Goal: Task Accomplishment & Management: Complete application form

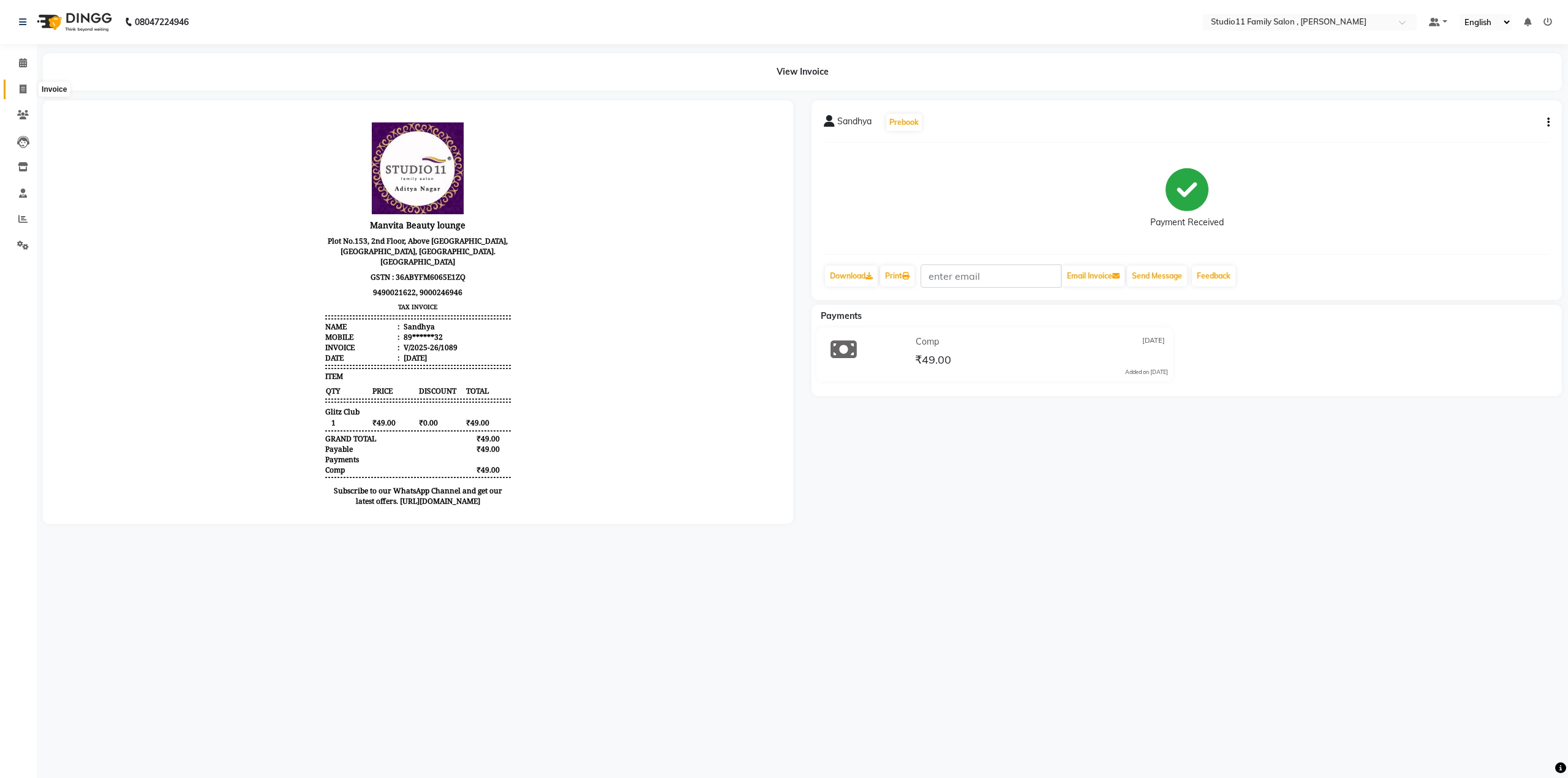
click at [21, 93] on icon at bounding box center [22, 90] width 7 height 10
select select "service"
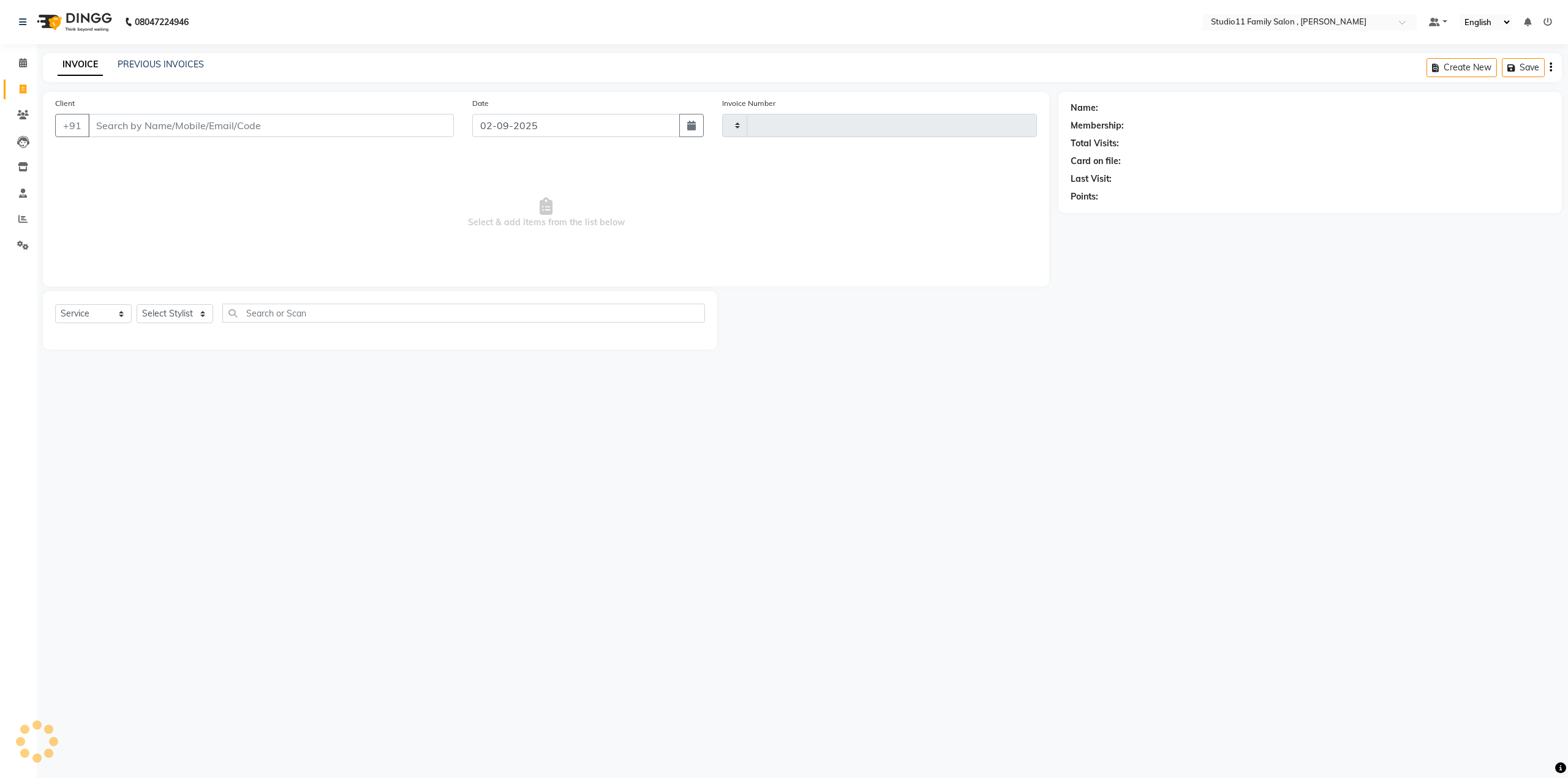
type input "1099"
select select "7303"
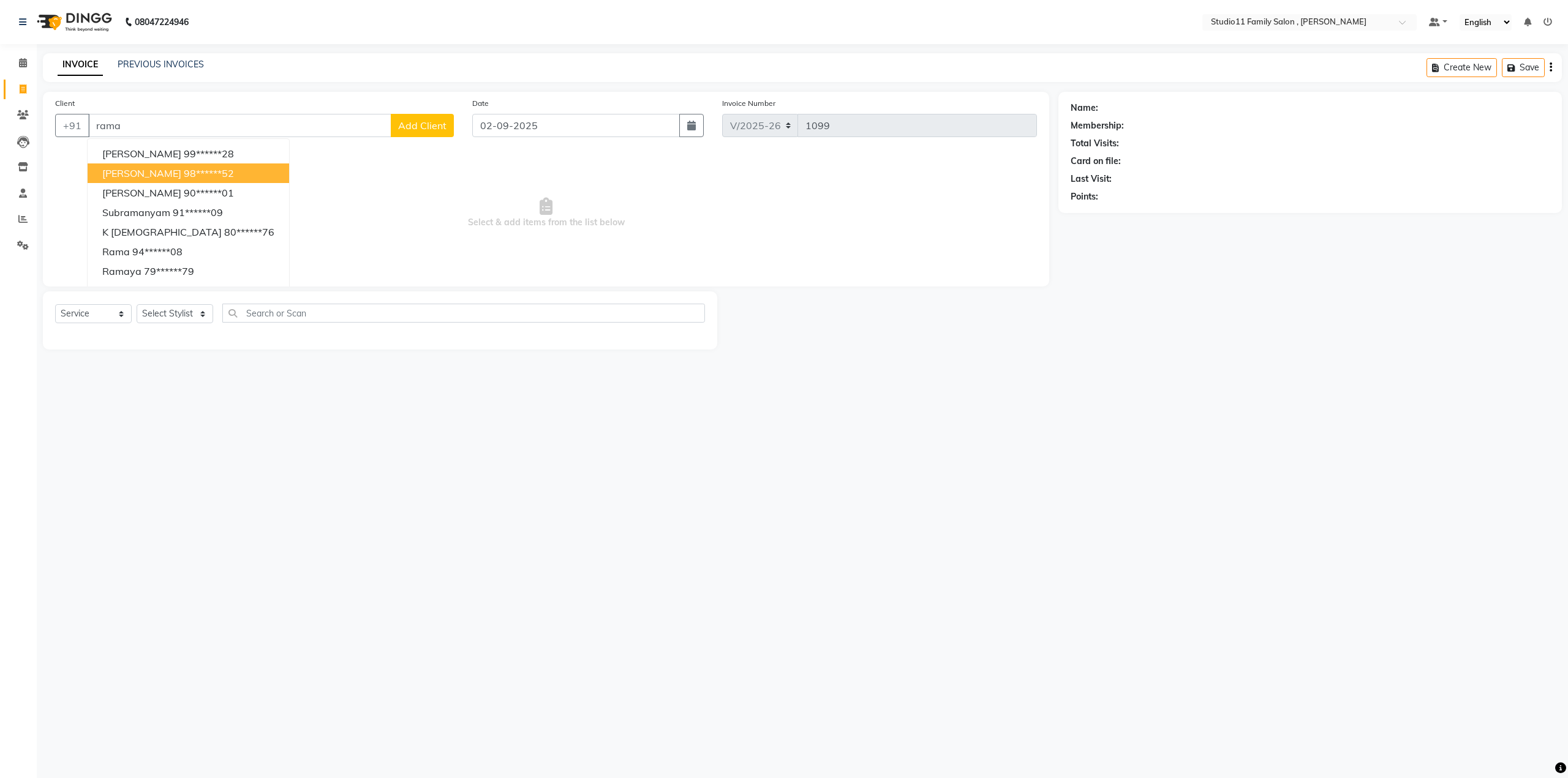
click at [196, 174] on ngb-highlight "98******52" at bounding box center [209, 173] width 50 height 13
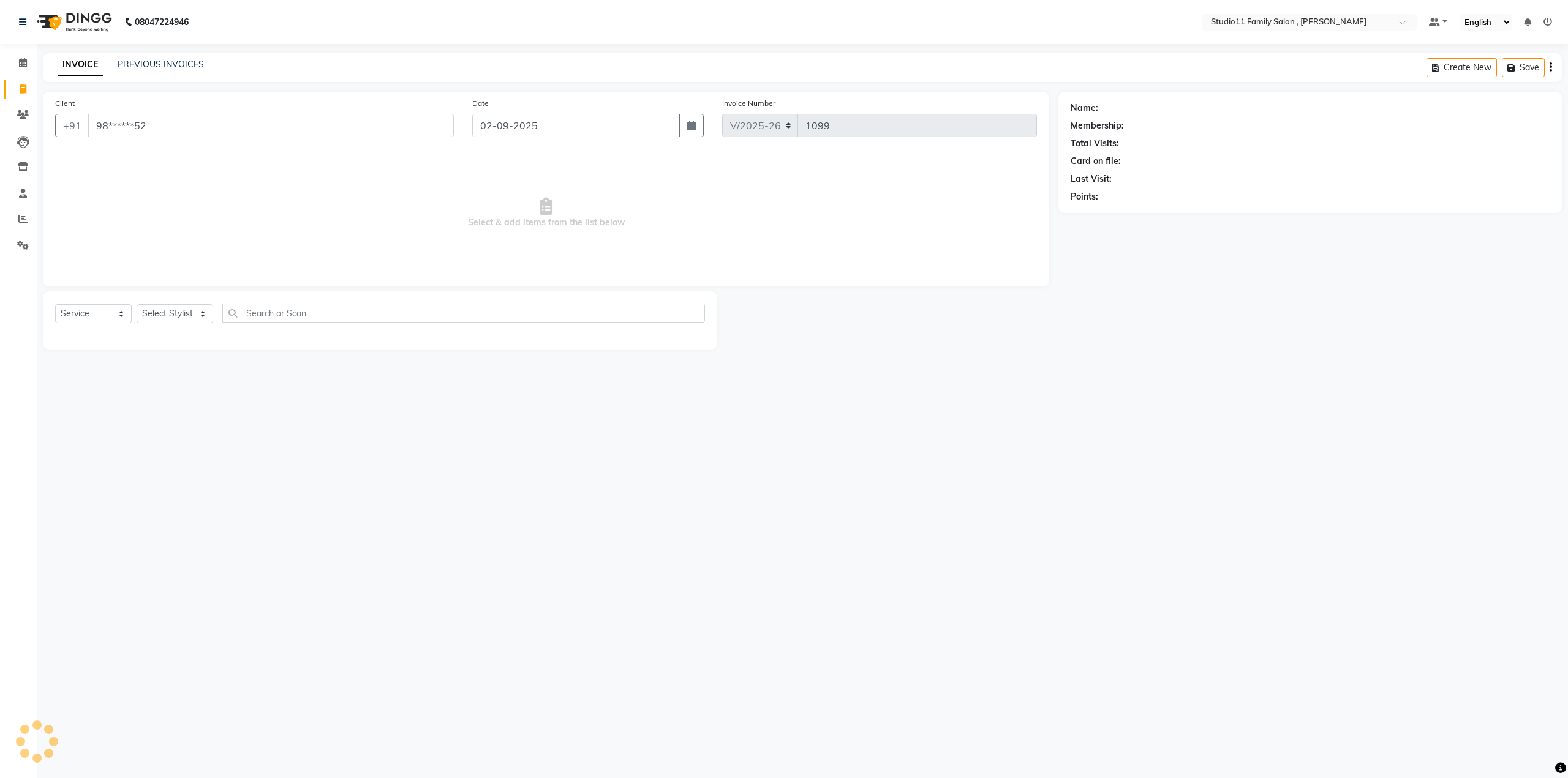
type input "98******52"
click at [206, 318] on select "Select Stylist [PERSON_NAME] Neha [PERSON_NAME] Preet [PERSON_NAME] [PERSON_NAM…" at bounding box center [174, 314] width 76 height 19
click at [536, 730] on div "08047224946 Select Location × Studio11 Family Salon , Aditya Nagar Default Pane…" at bounding box center [784, 389] width 1568 height 778
click at [24, 198] on span at bounding box center [23, 194] width 21 height 14
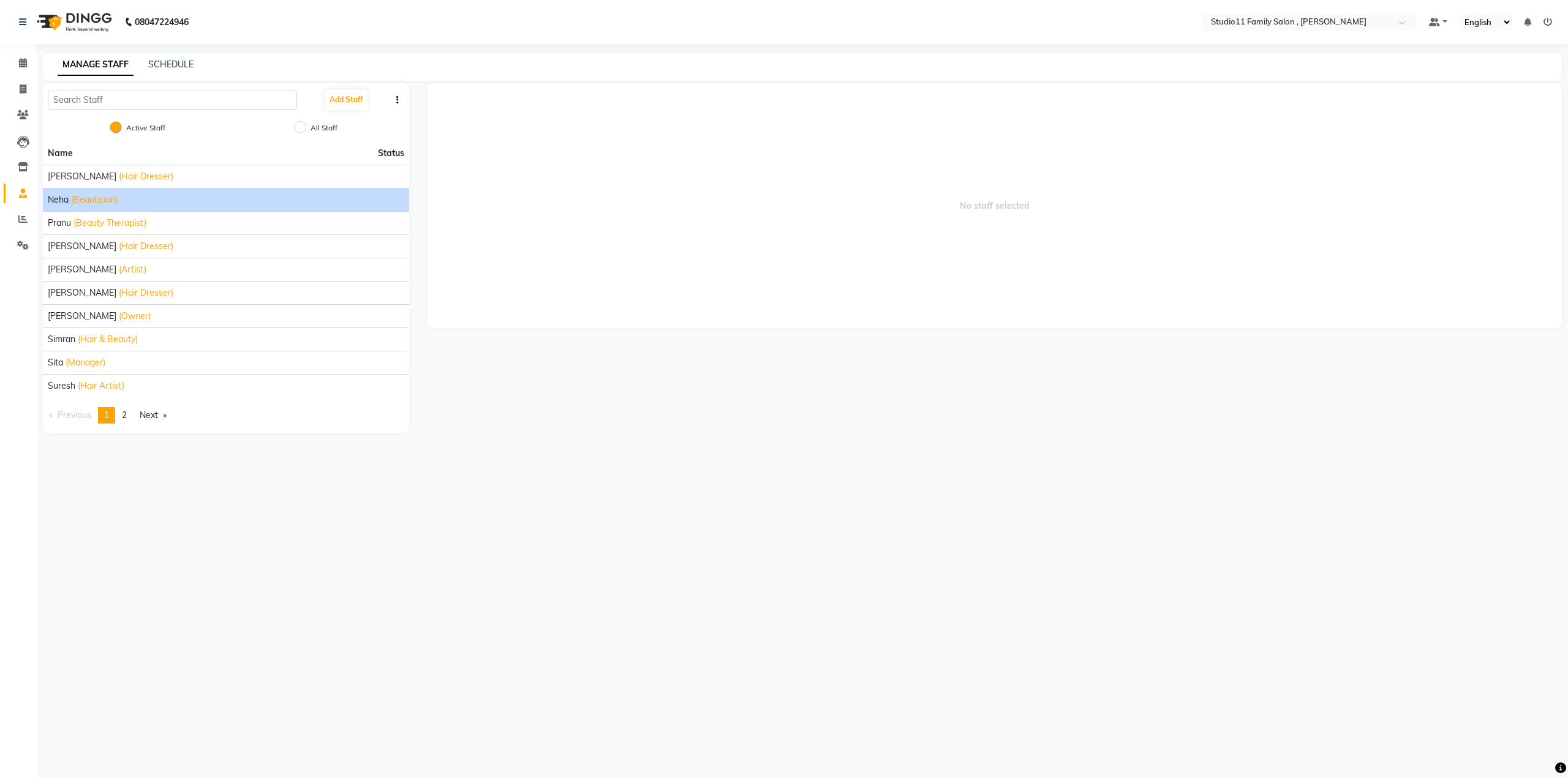
click at [123, 195] on div "Neha (Beautician)" at bounding box center [226, 199] width 356 height 13
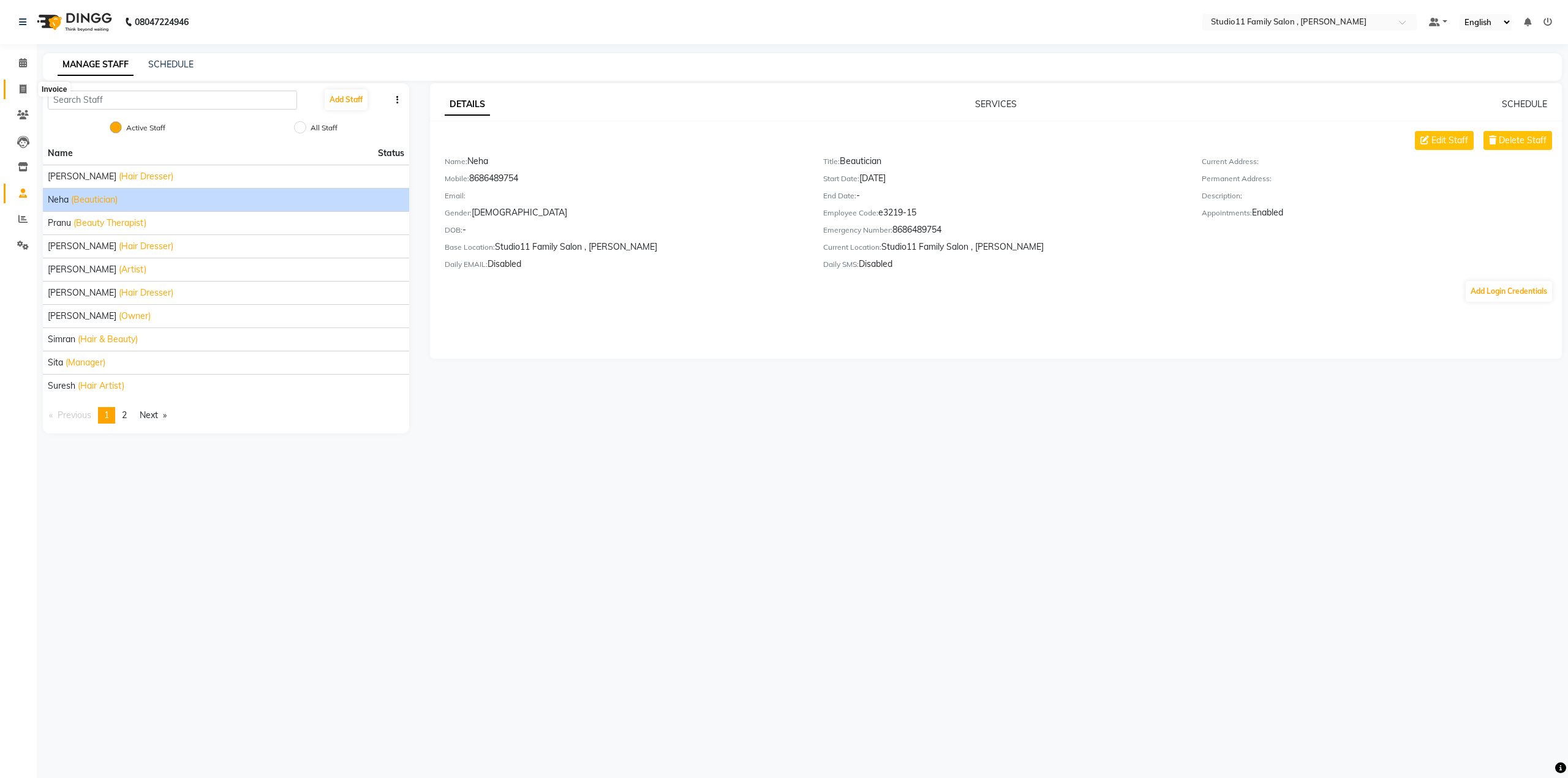
click at [19, 85] on icon at bounding box center [22, 90] width 7 height 10
select select "7303"
select select "service"
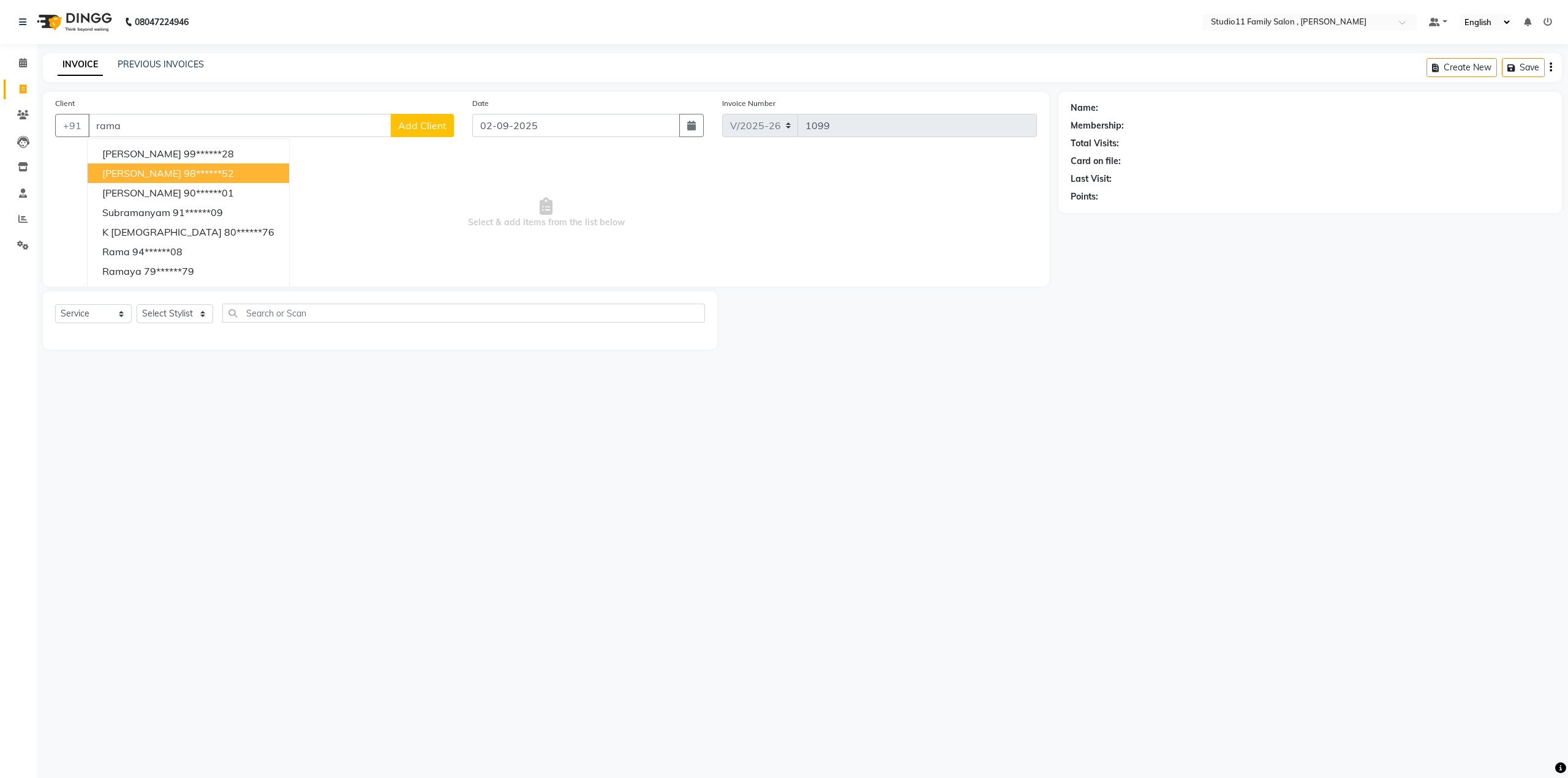
click at [148, 175] on span "[PERSON_NAME]" at bounding box center [142, 173] width 79 height 13
type input "98******52"
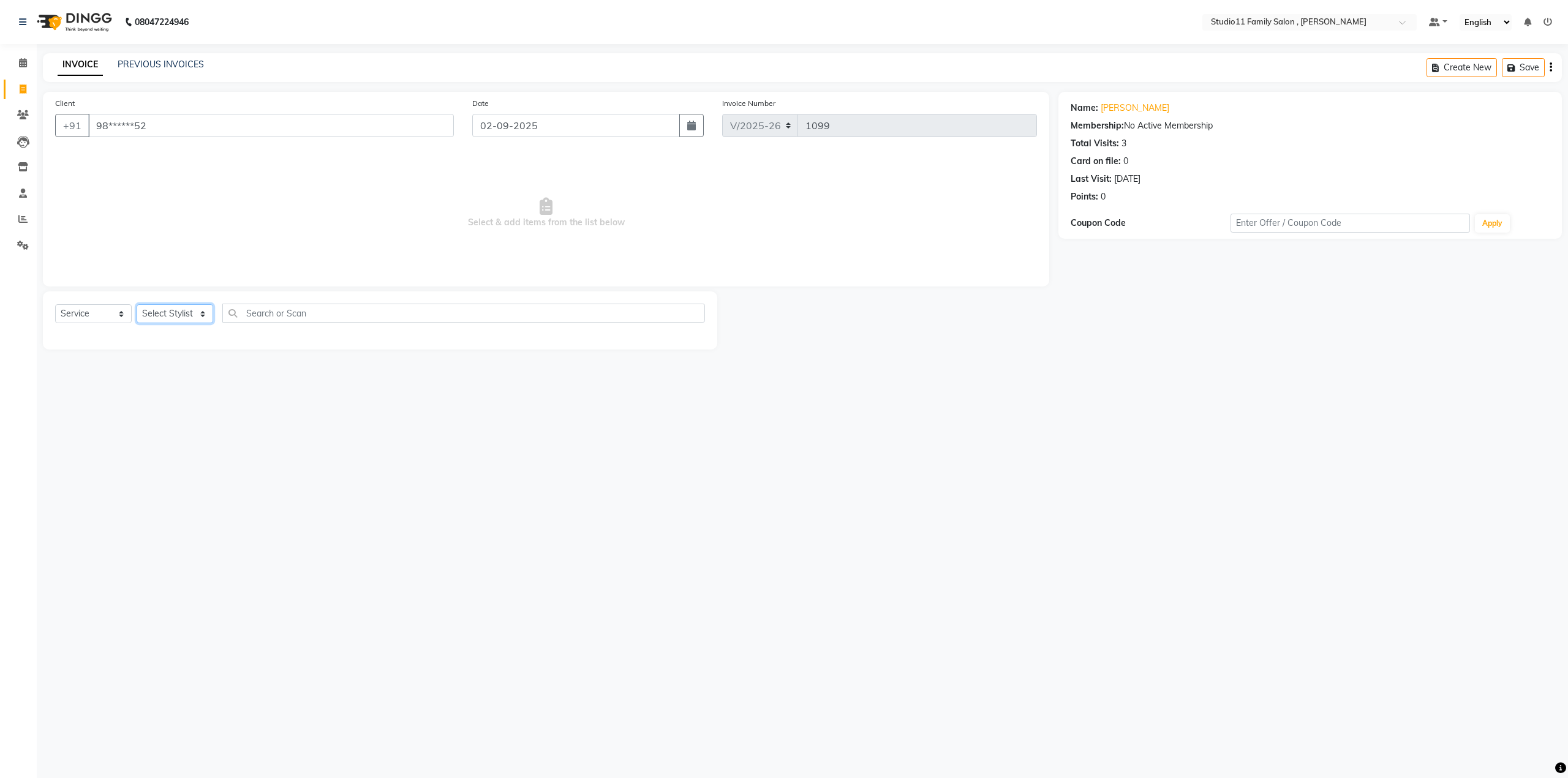
click at [202, 318] on select "Select Stylist [PERSON_NAME] Neha [PERSON_NAME] Preet [PERSON_NAME] [PERSON_NAM…" at bounding box center [174, 314] width 76 height 19
select select "85212"
click at [137, 304] on select "Select Stylist [PERSON_NAME] Neha [PERSON_NAME] Preet [PERSON_NAME] [PERSON_NAM…" at bounding box center [174, 314] width 76 height 19
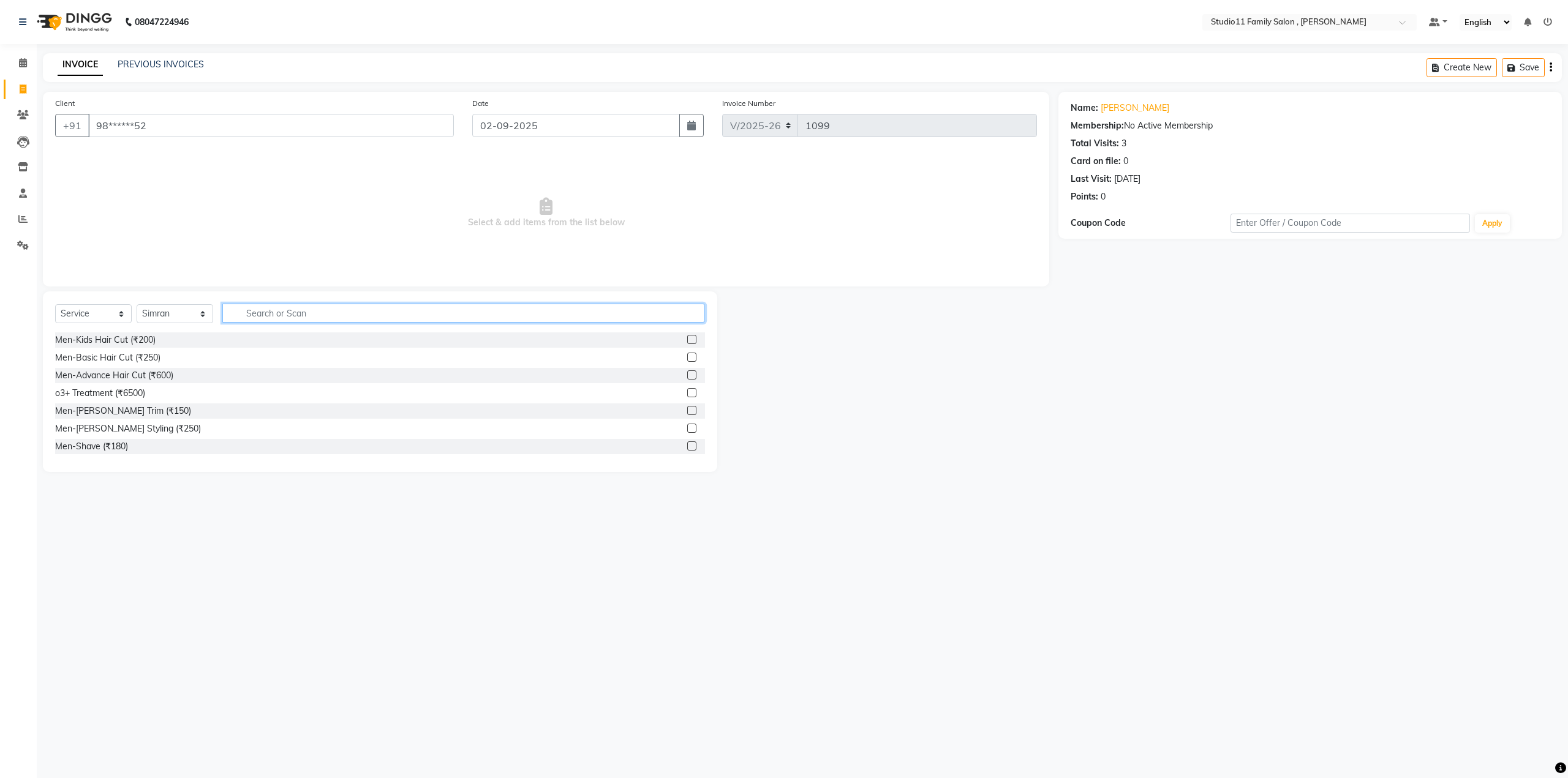
click at [267, 314] on input "text" at bounding box center [463, 313] width 483 height 19
type input "facial"
click at [687, 432] on div at bounding box center [695, 428] width 17 height 15
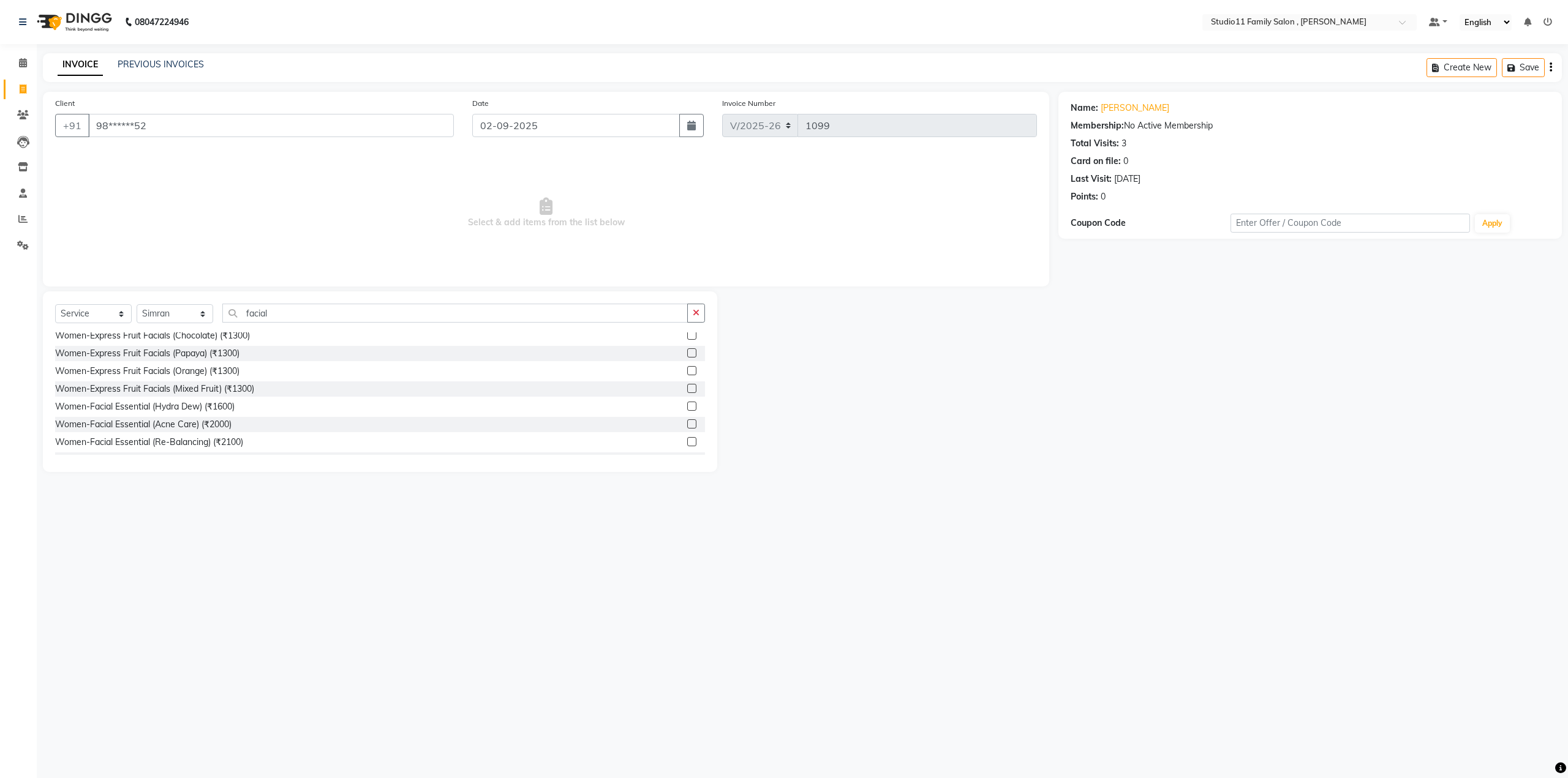
scroll to position [367, 0]
click at [687, 437] on label at bounding box center [692, 434] width 10 height 10
click at [687, 437] on input "checkbox" at bounding box center [691, 434] width 8 height 8
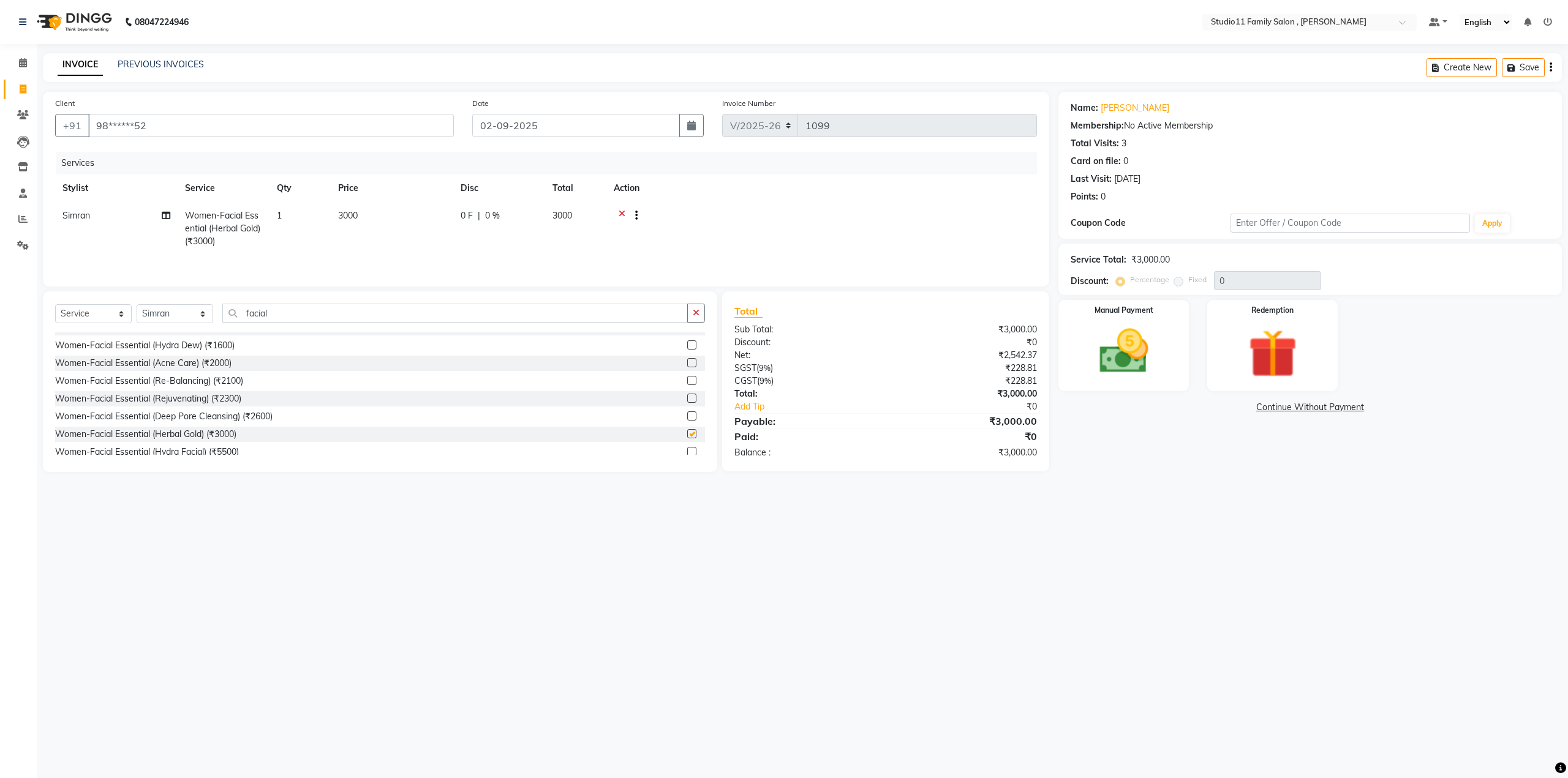
checkbox input "false"
click at [293, 308] on input "facial" at bounding box center [455, 313] width 465 height 19
type input "f"
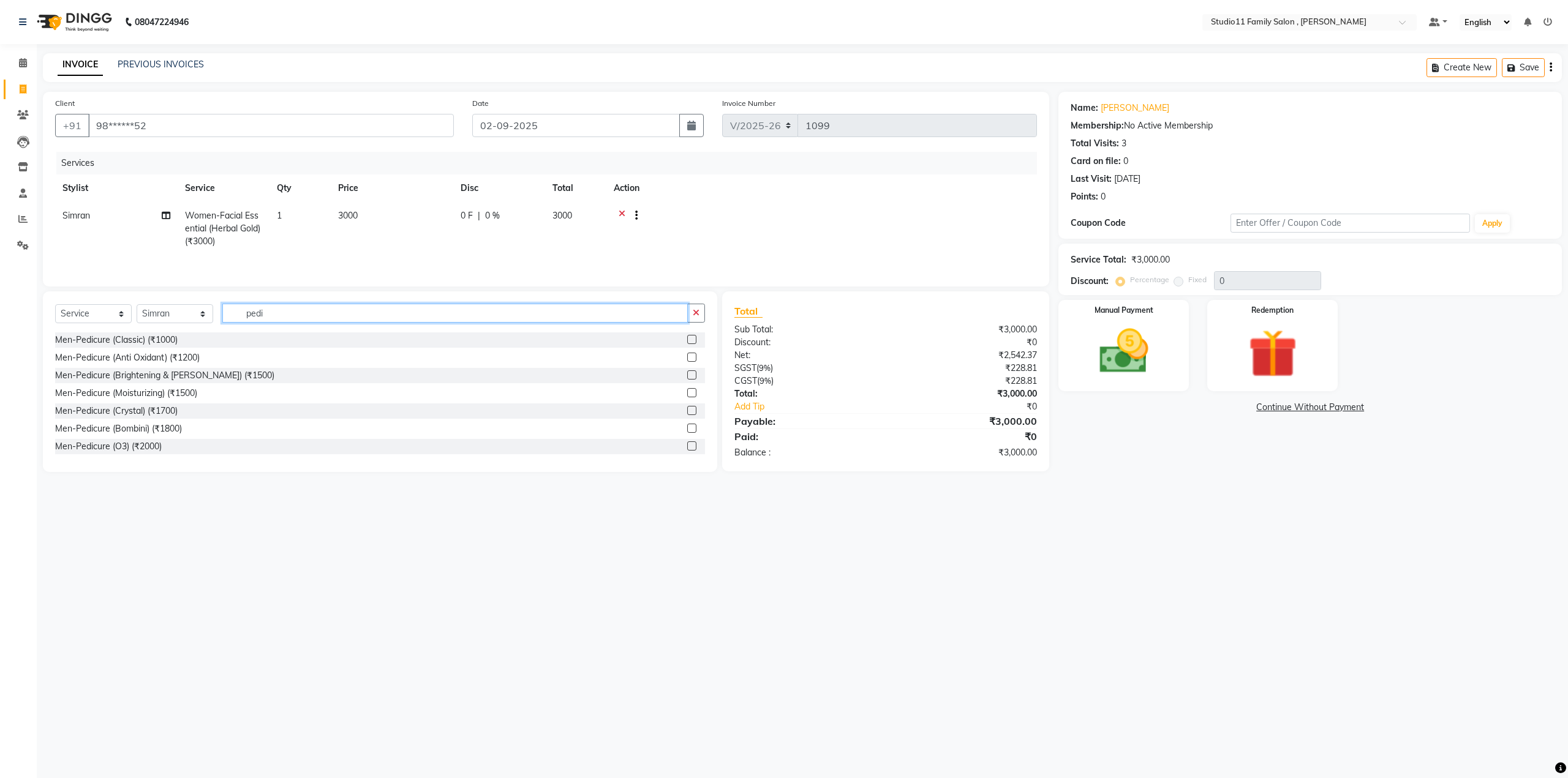
type input "pedi"
click at [687, 426] on label at bounding box center [692, 428] width 10 height 10
click at [687, 426] on input "checkbox" at bounding box center [691, 428] width 8 height 8
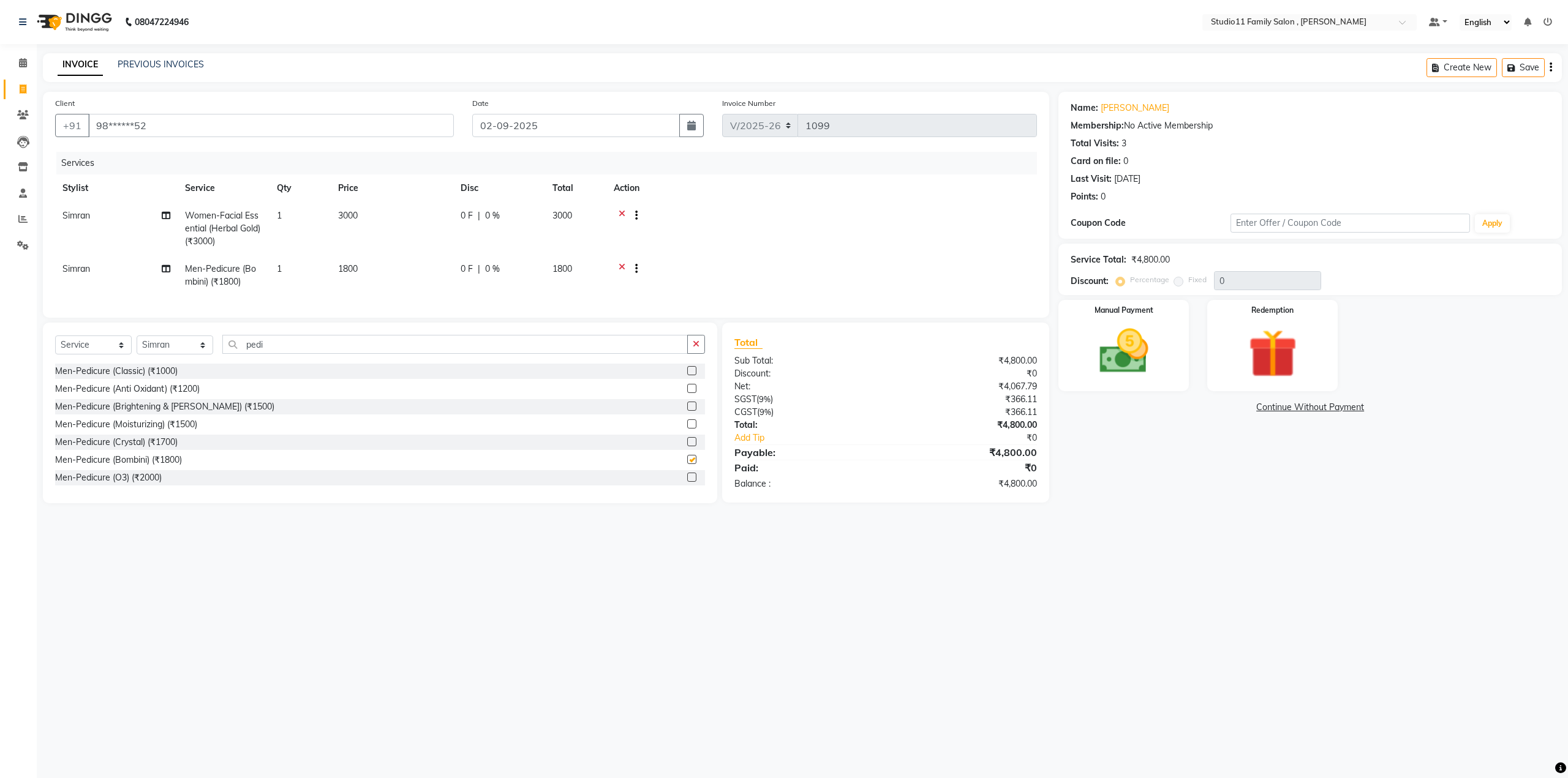
checkbox input "false"
click at [317, 353] on input "pedi" at bounding box center [455, 345] width 465 height 19
type input "p"
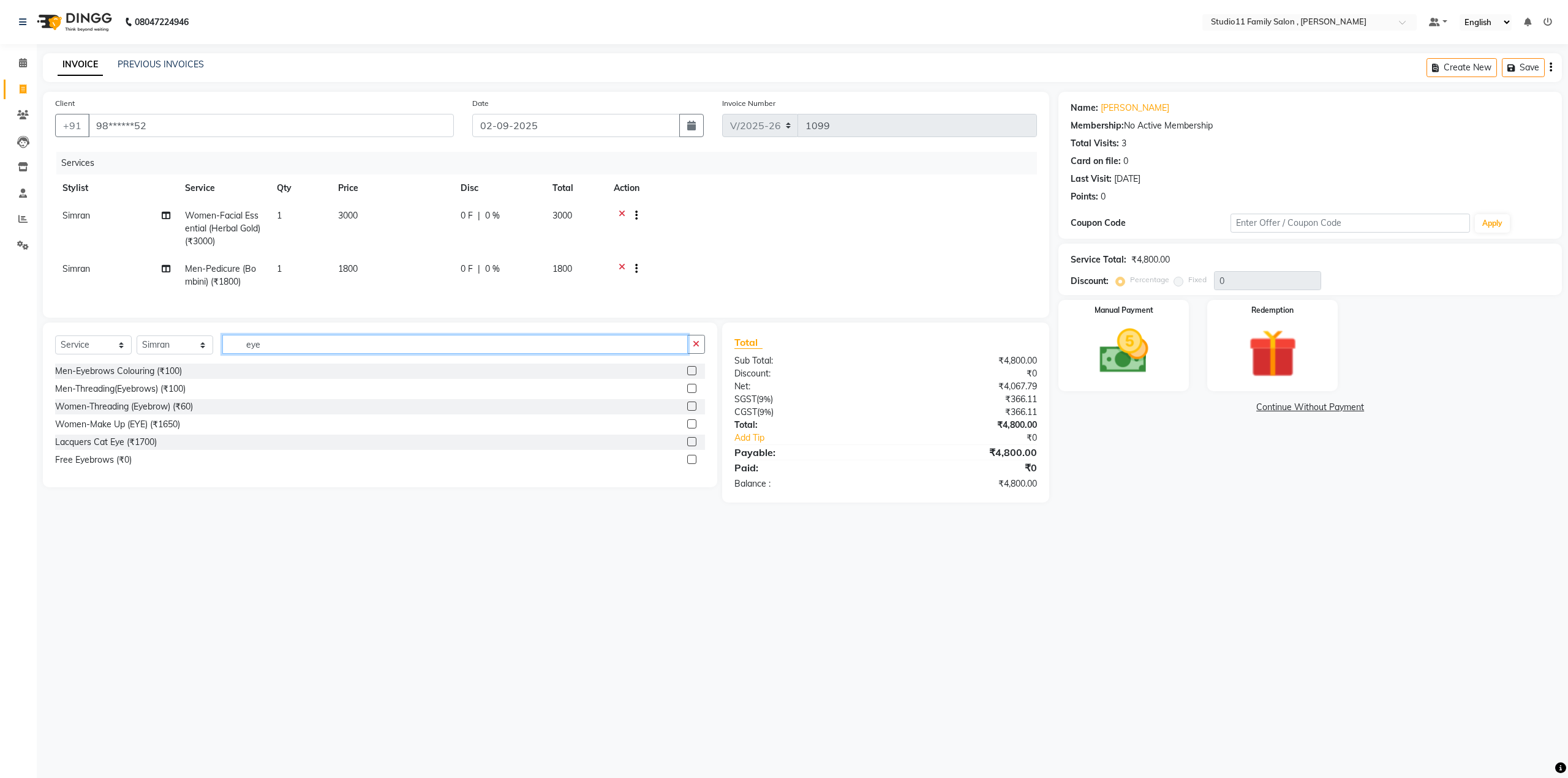
type input "eye"
click at [693, 411] on label at bounding box center [692, 406] width 10 height 10
click at [693, 411] on input "checkbox" at bounding box center [691, 406] width 8 height 8
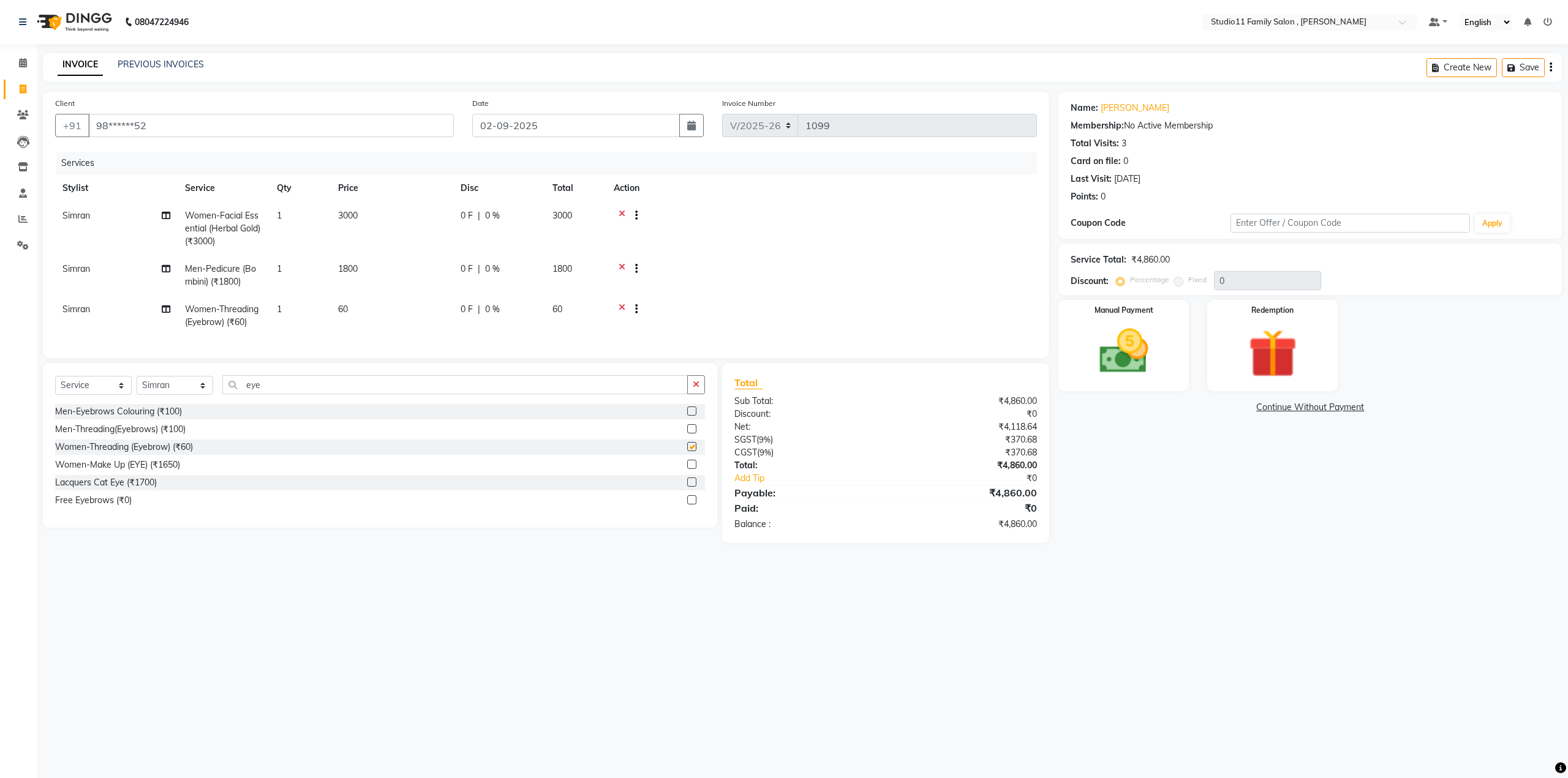
checkbox input "false"
click at [338, 394] on input "eye" at bounding box center [455, 385] width 465 height 19
type input "e"
type input "upper"
click at [693, 416] on label at bounding box center [692, 411] width 10 height 10
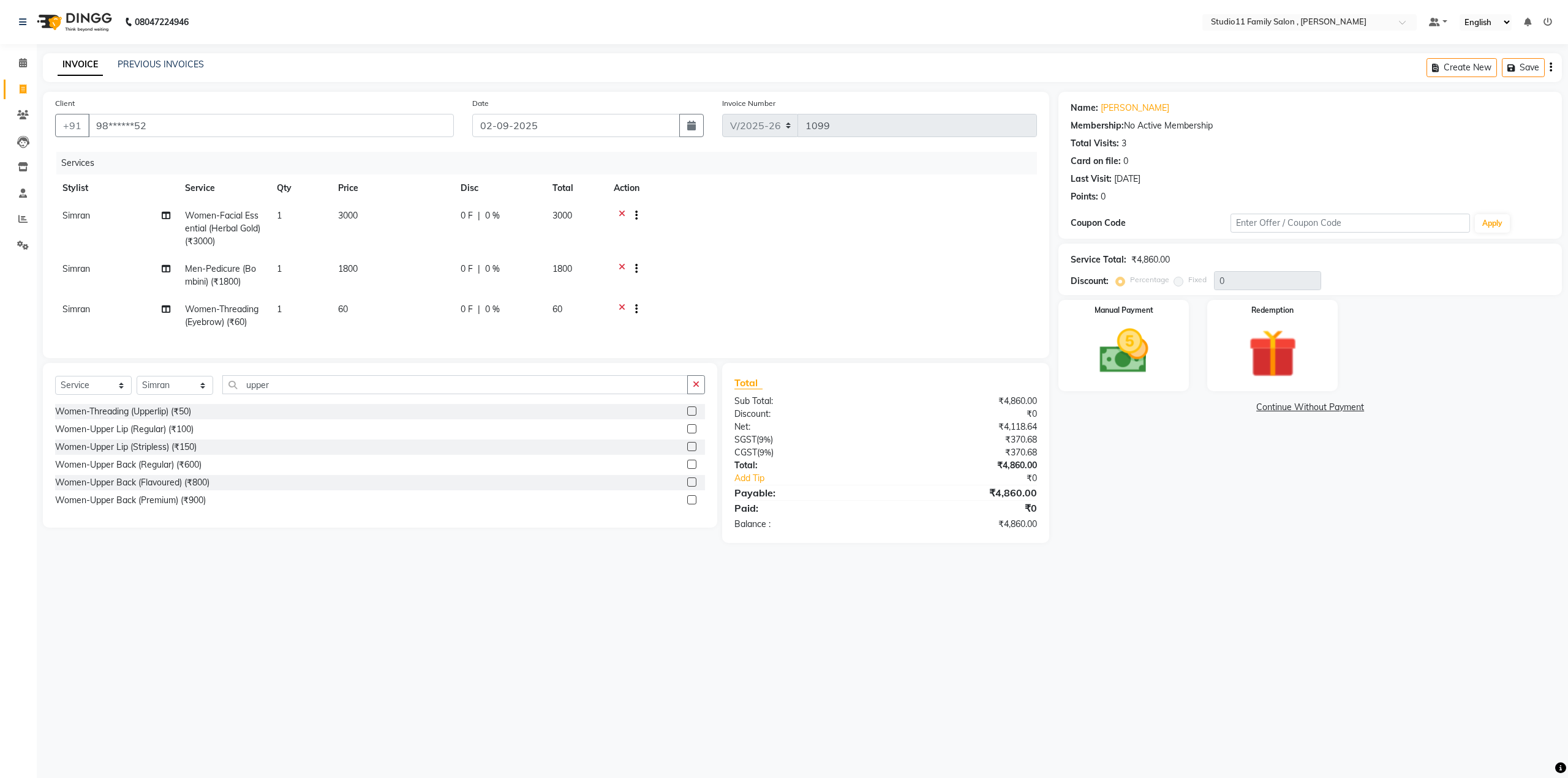
click at [693, 416] on input "checkbox" at bounding box center [691, 411] width 8 height 8
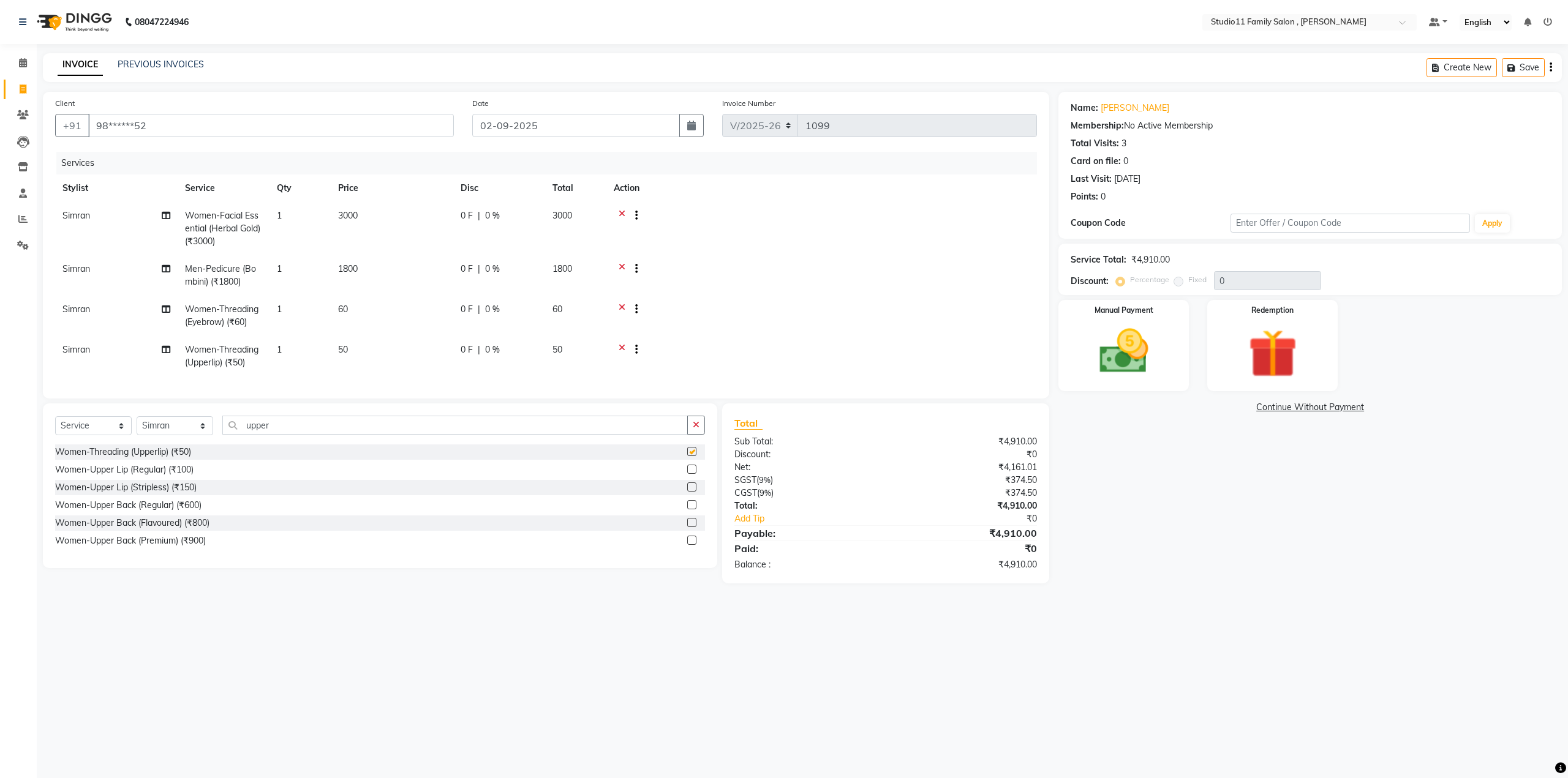
checkbox input "false"
click at [396, 445] on div "Select Service Product Membership Package Voucher Prepaid Gift Card Select Styl…" at bounding box center [379, 430] width 650 height 29
click at [366, 434] on input "upper" at bounding box center [455, 426] width 465 height 19
type input "u"
type input "chin"
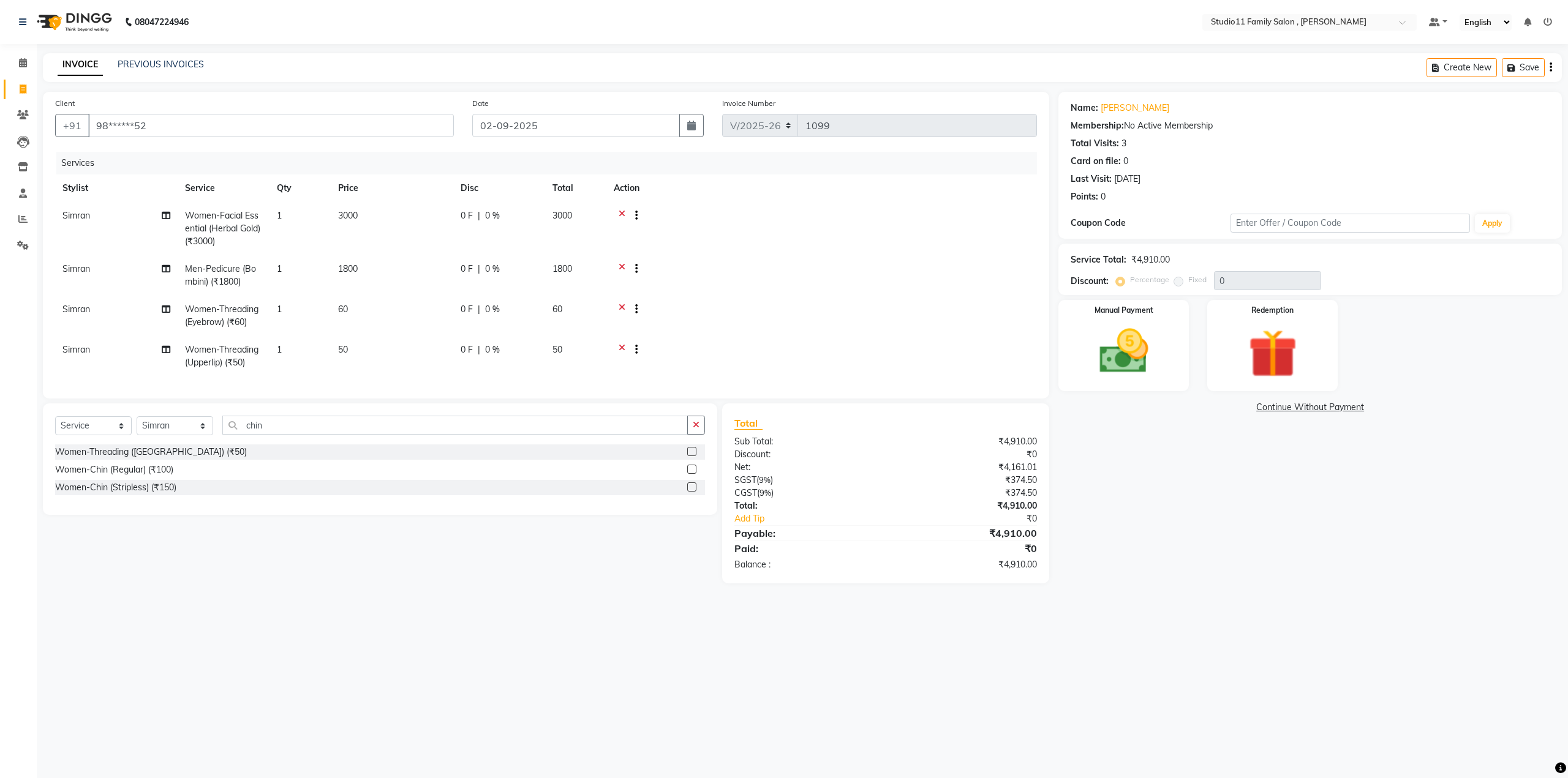
click at [693, 456] on label at bounding box center [692, 452] width 10 height 10
click at [693, 456] on input "checkbox" at bounding box center [691, 452] width 8 height 8
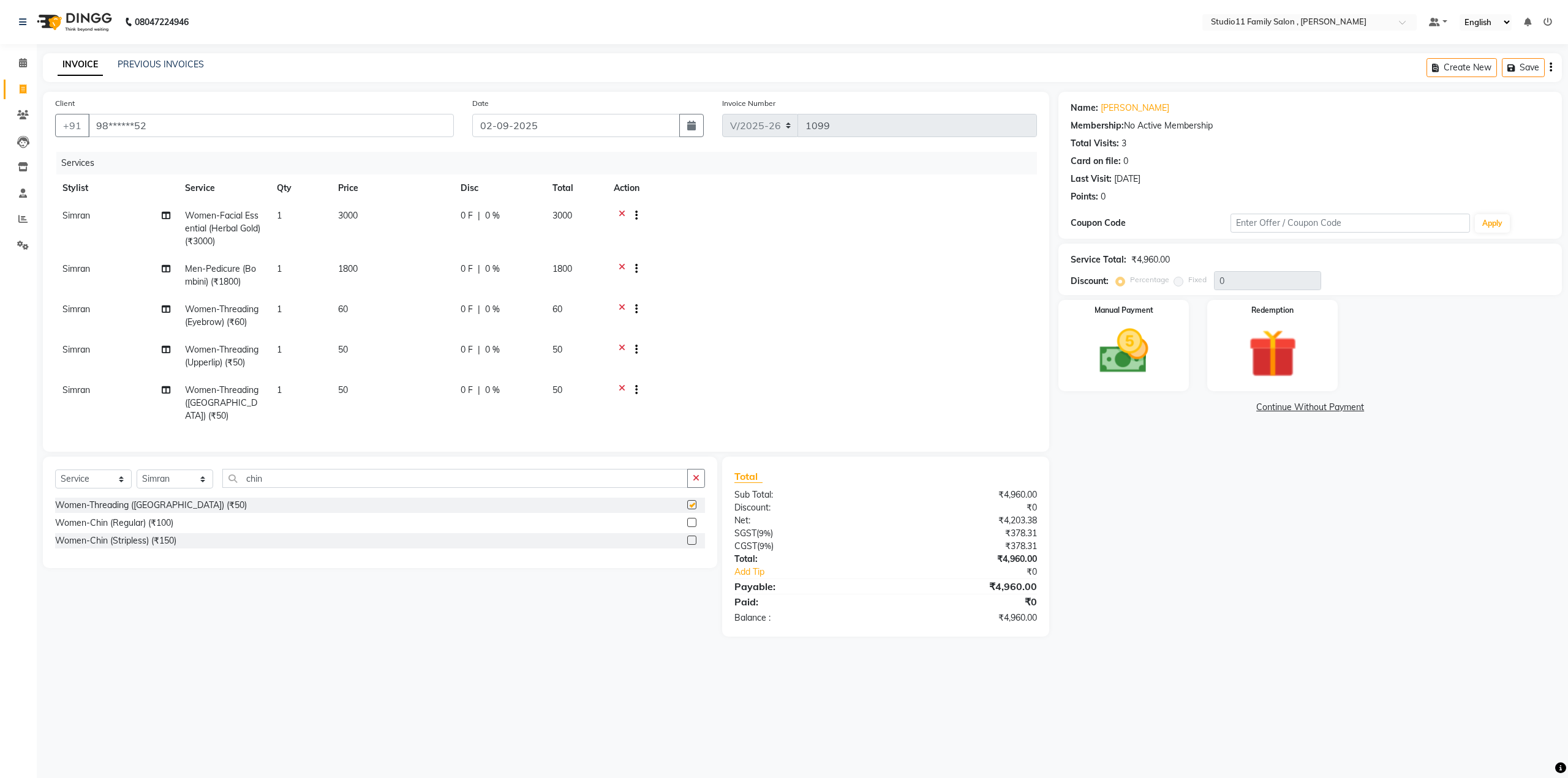
checkbox input "false"
click at [1122, 106] on link "[PERSON_NAME]" at bounding box center [1134, 108] width 68 height 13
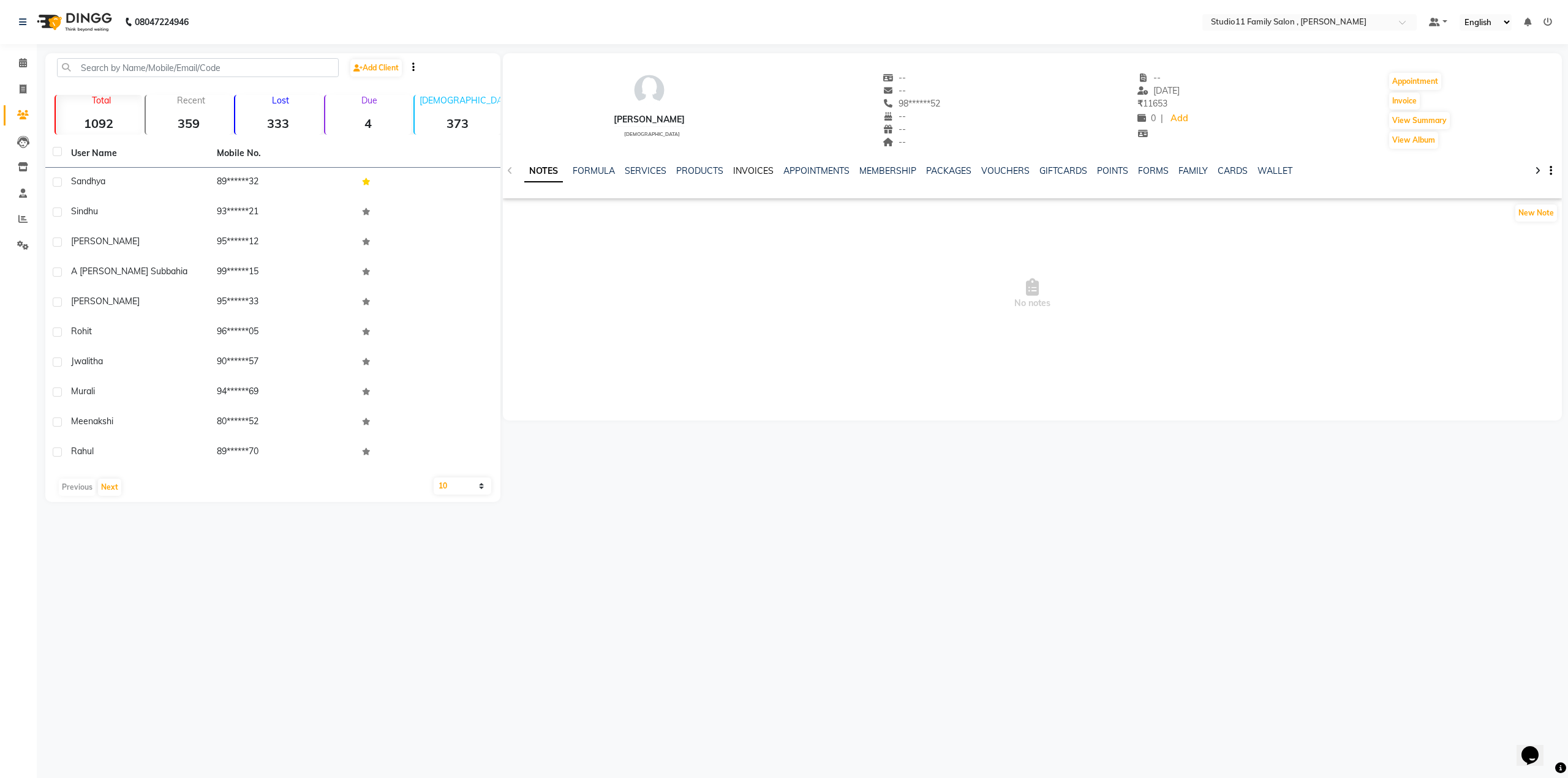
click at [746, 168] on link "INVOICES" at bounding box center [753, 170] width 40 height 11
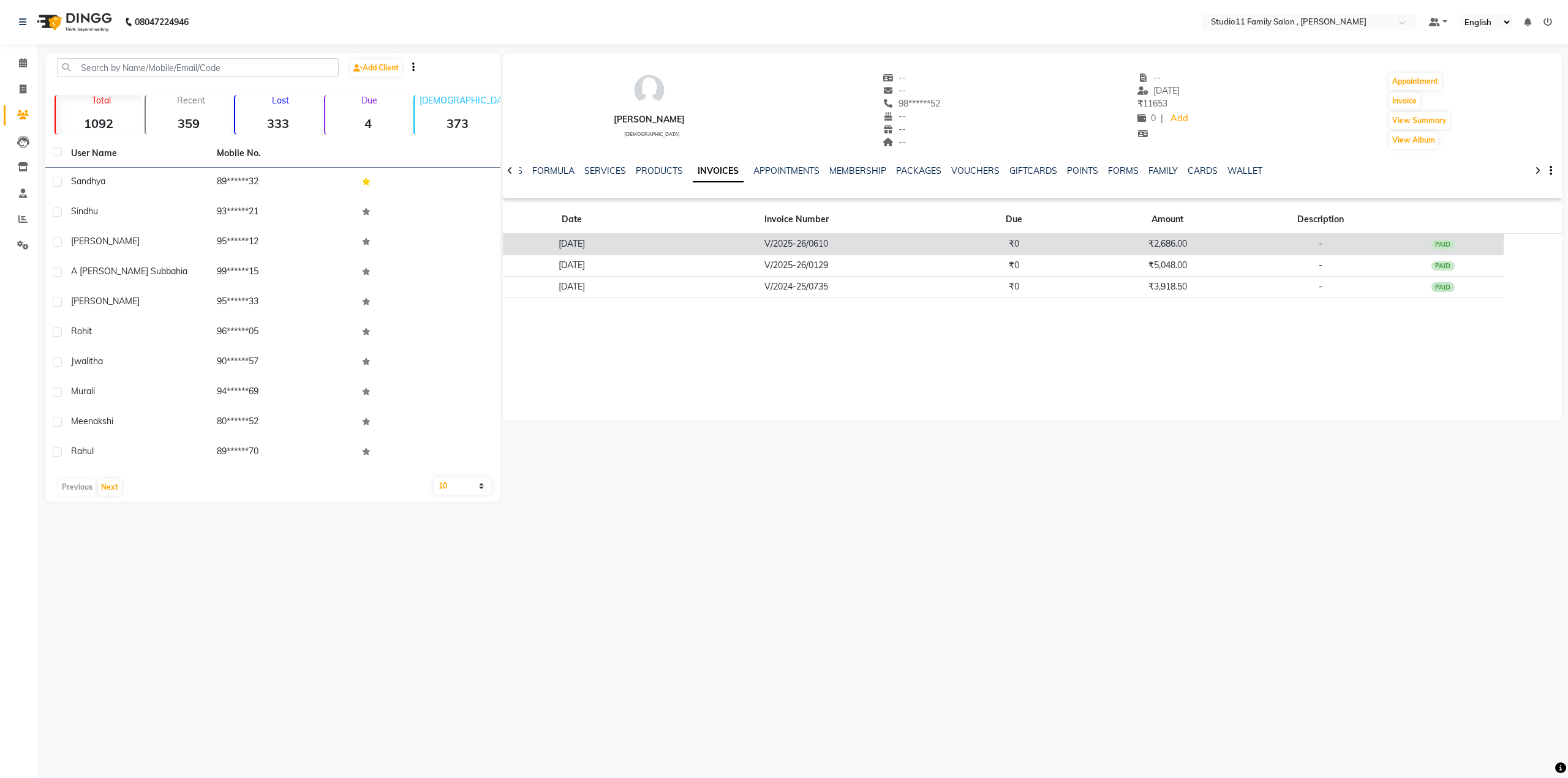
click at [861, 248] on td "V/2025-26/0610" at bounding box center [797, 245] width 312 height 21
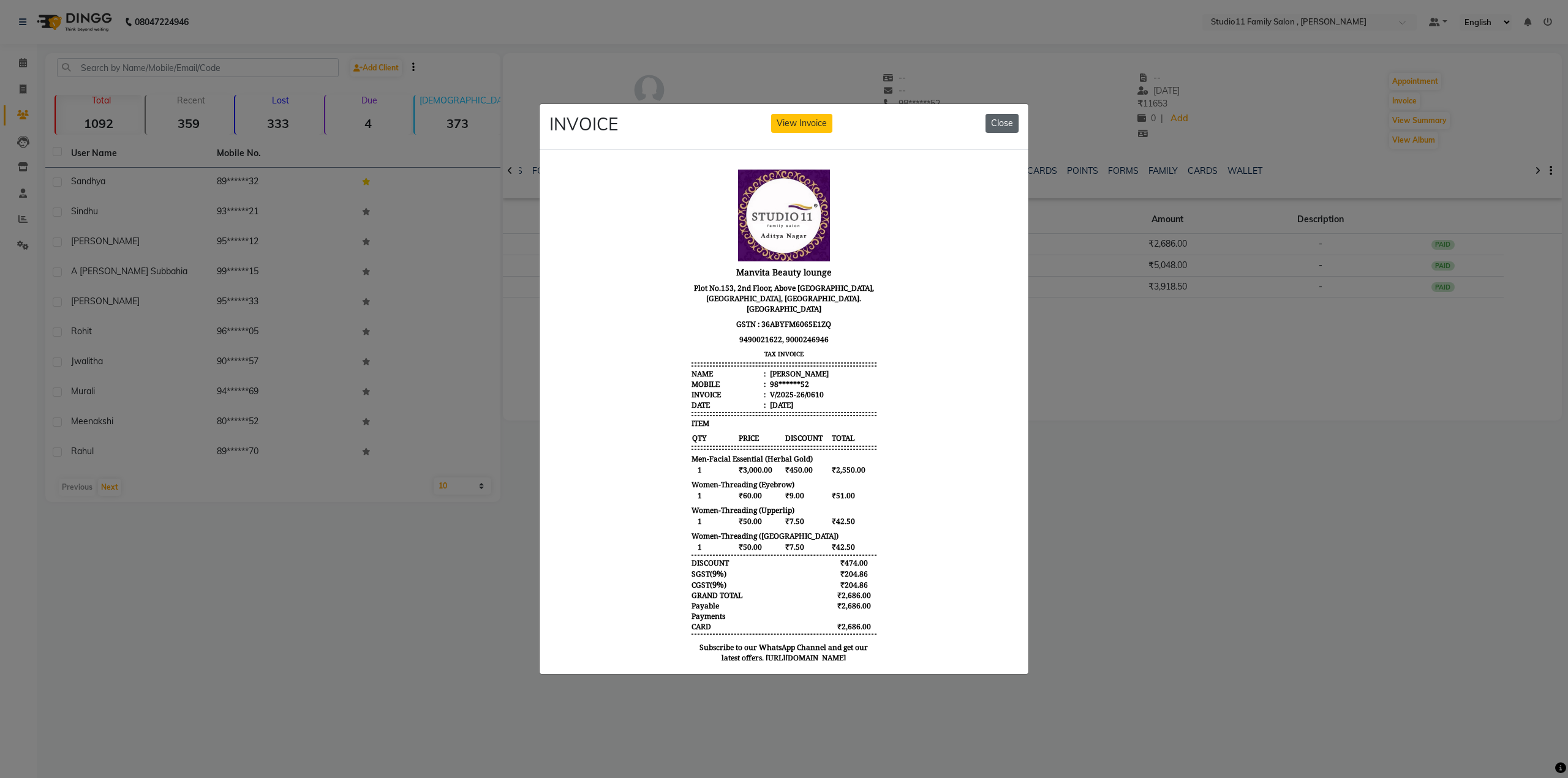
click at [994, 118] on button "Close" at bounding box center [1002, 123] width 33 height 19
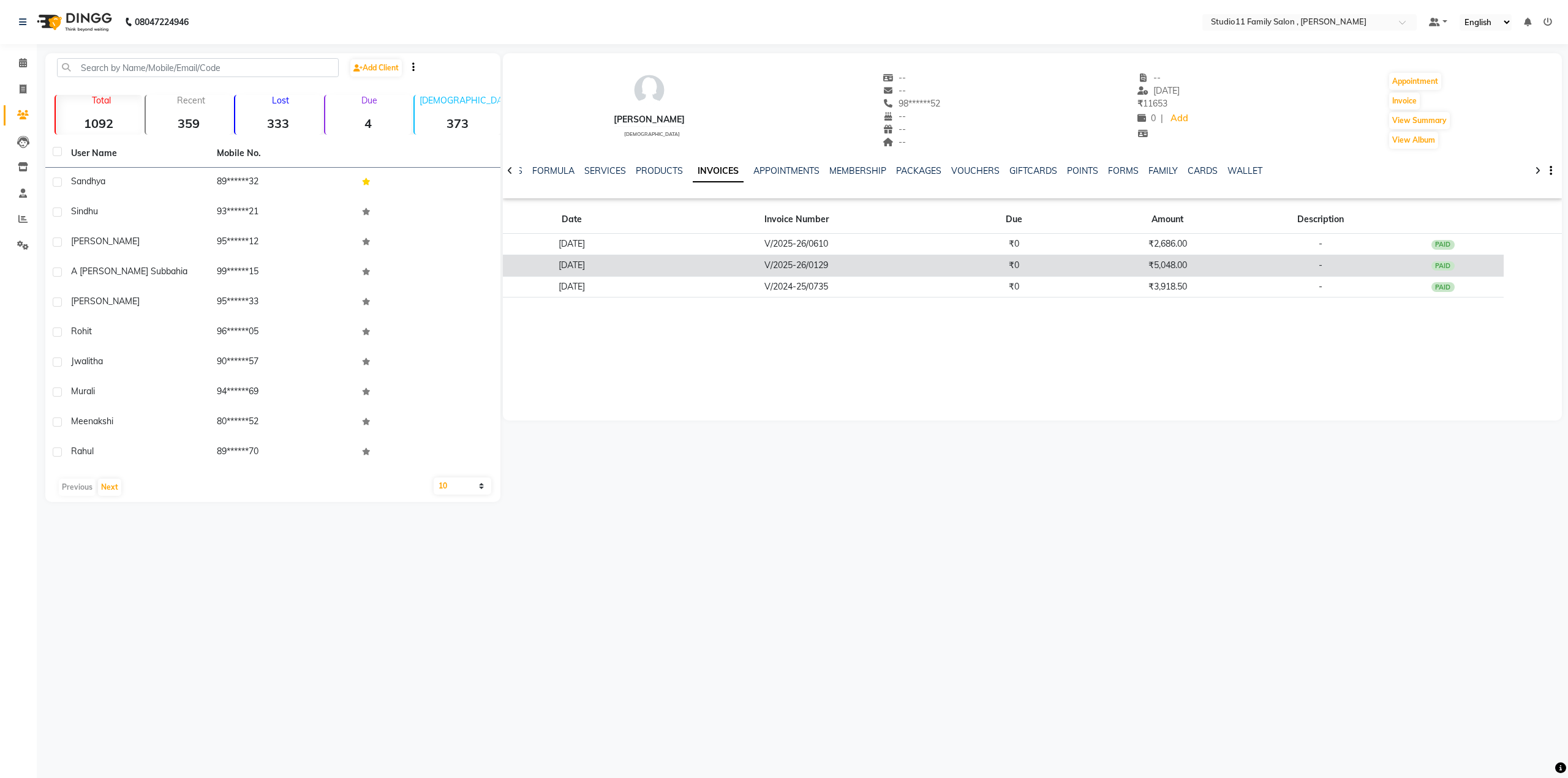
click at [891, 270] on td "V/2025-26/0129" at bounding box center [797, 265] width 312 height 21
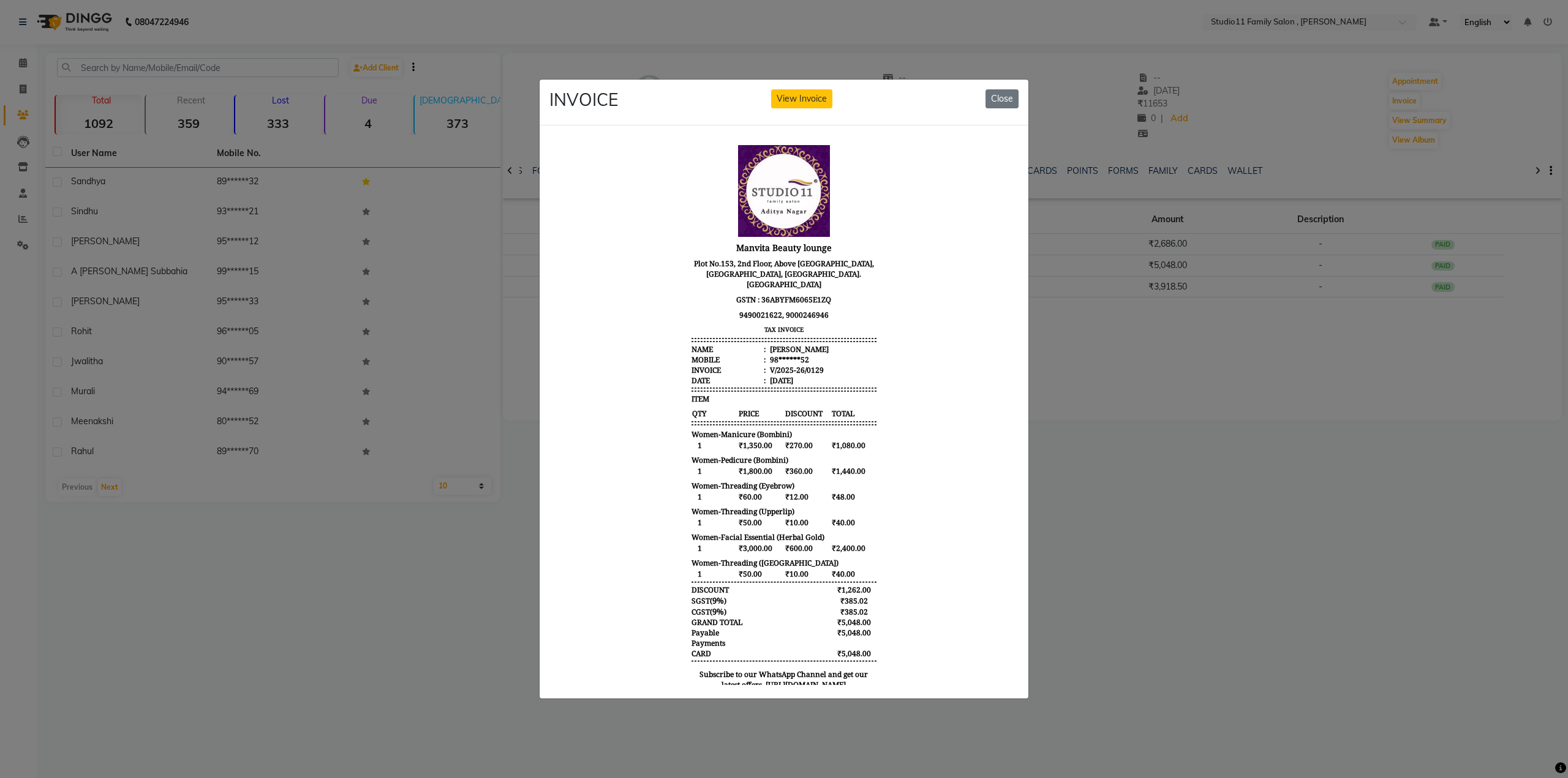
click at [1055, 557] on ngb-modal-window "INVOICE View Invoice Close" at bounding box center [784, 389] width 1568 height 778
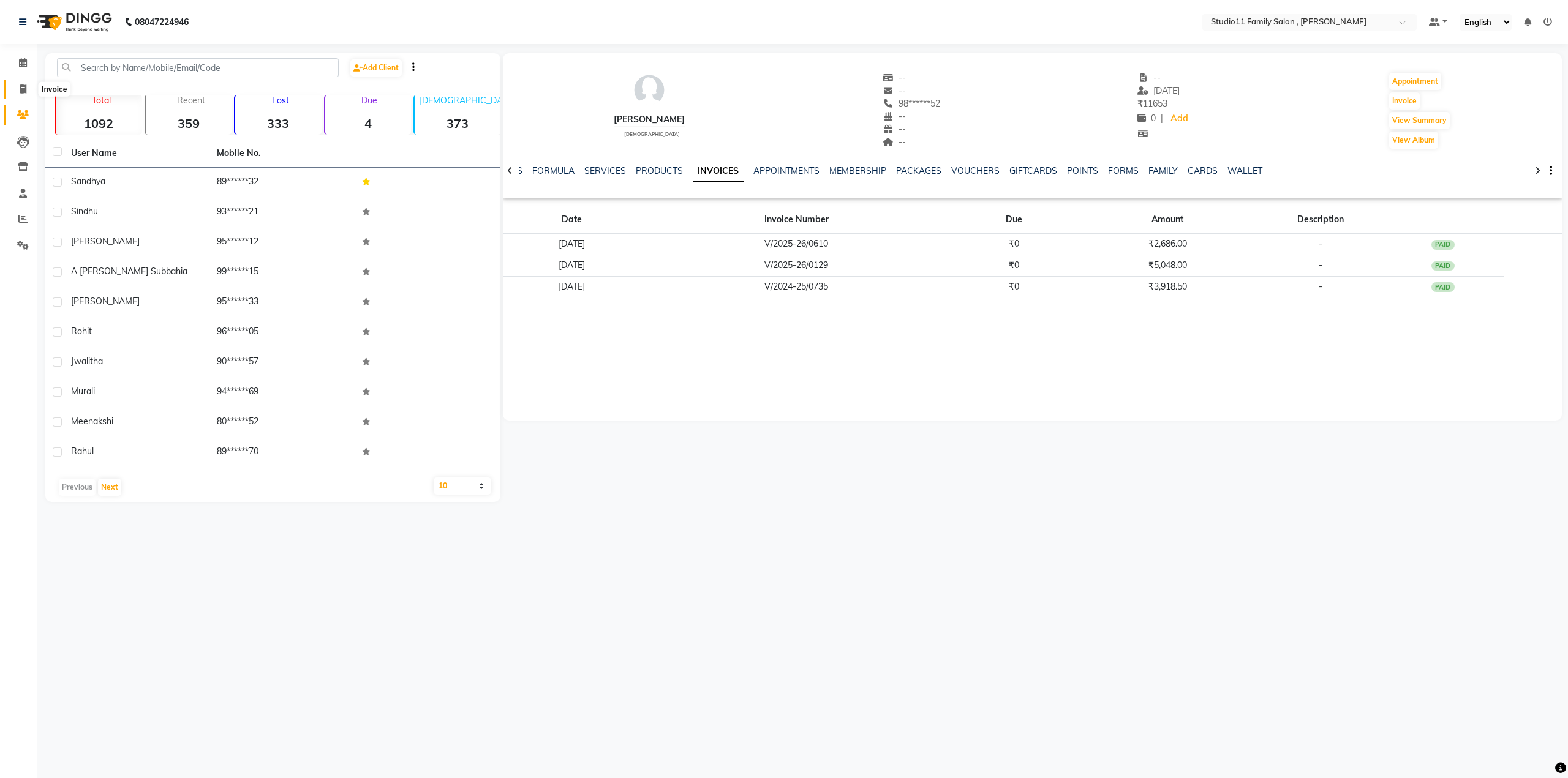
click at [21, 91] on icon at bounding box center [22, 90] width 7 height 10
select select "service"
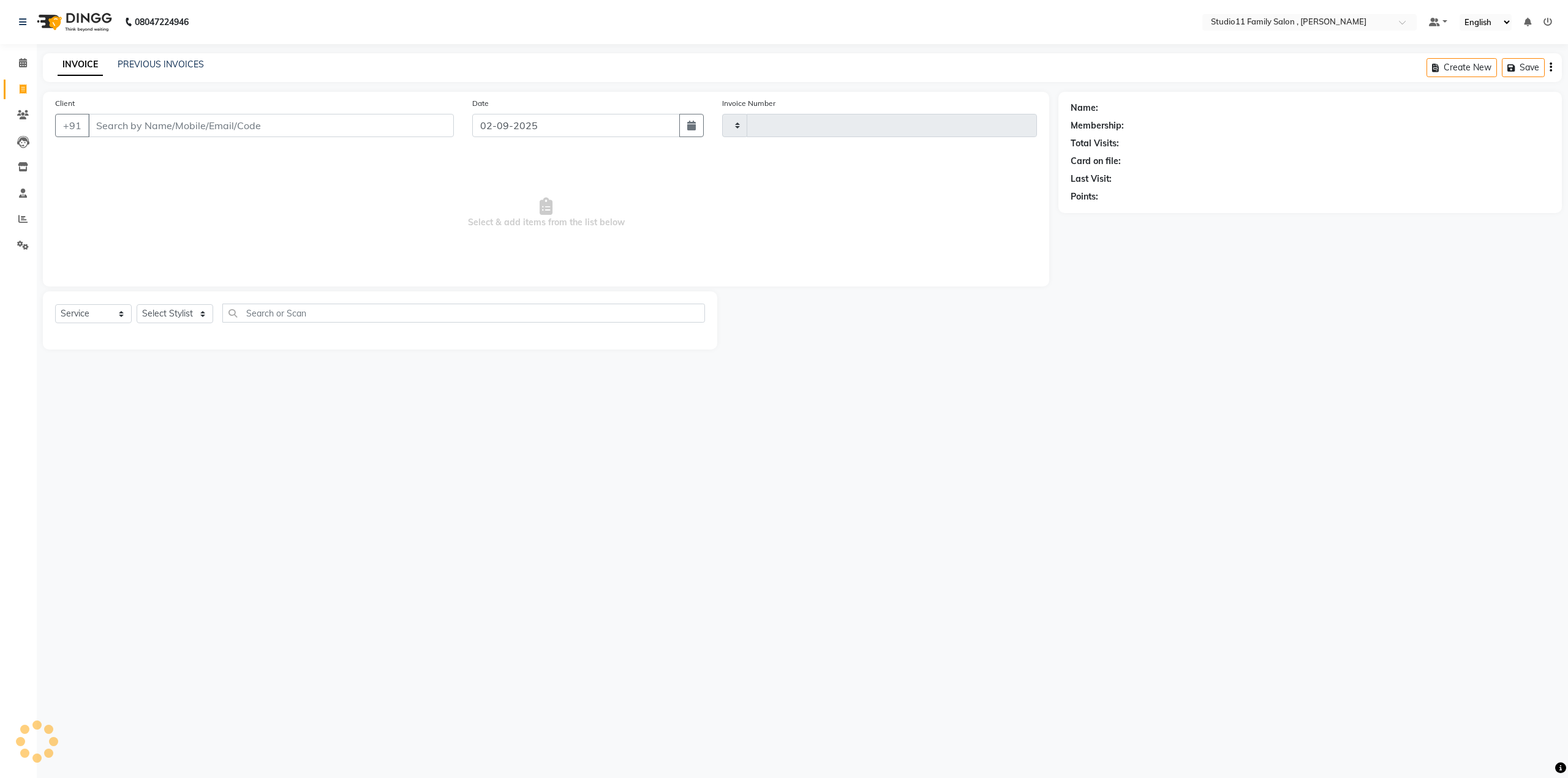
type input "1099"
select select "7303"
click at [218, 122] on input "Client" at bounding box center [272, 125] width 366 height 23
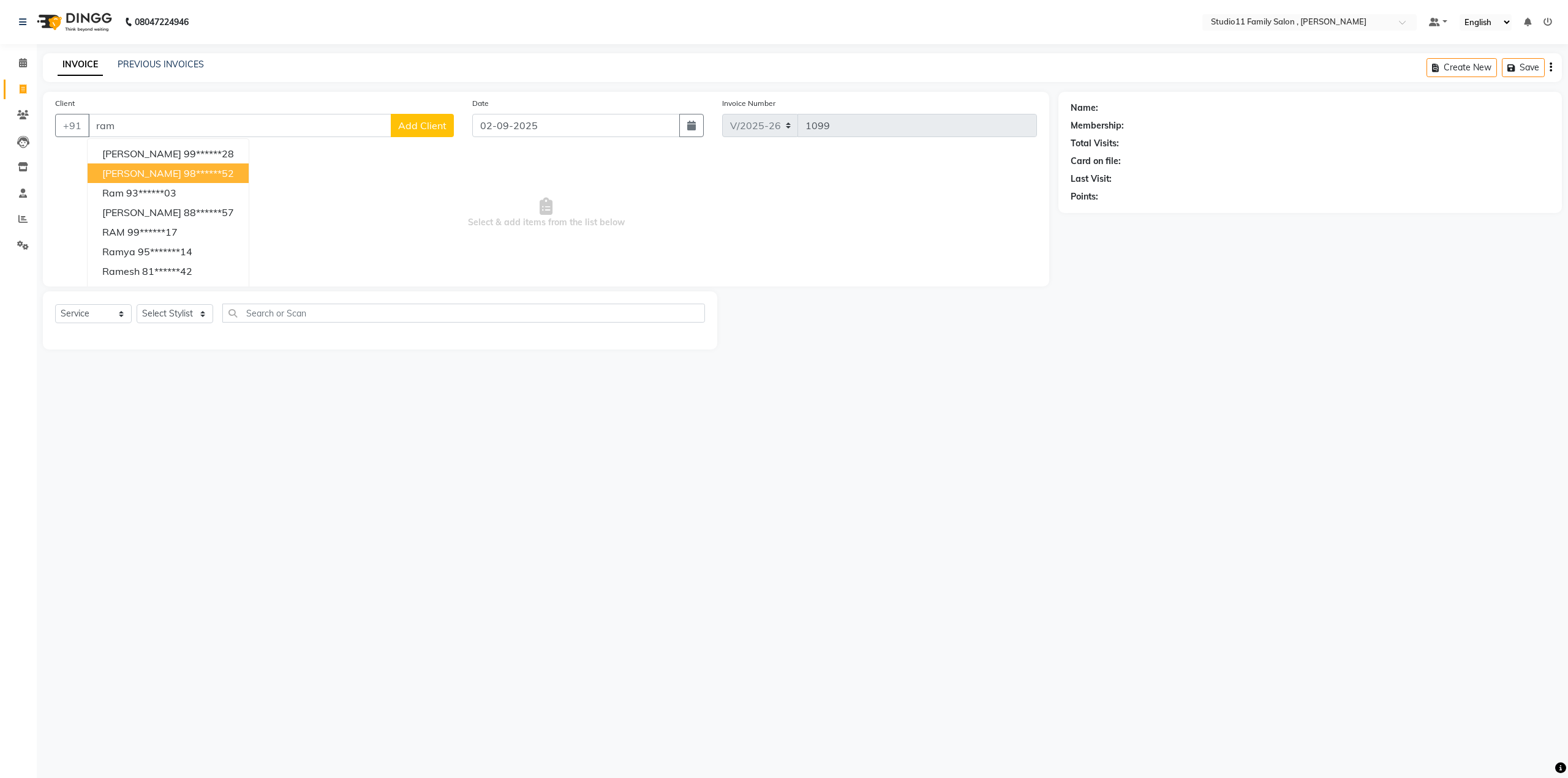
click at [190, 175] on ngb-highlight "98******52" at bounding box center [209, 173] width 50 height 13
type input "98******52"
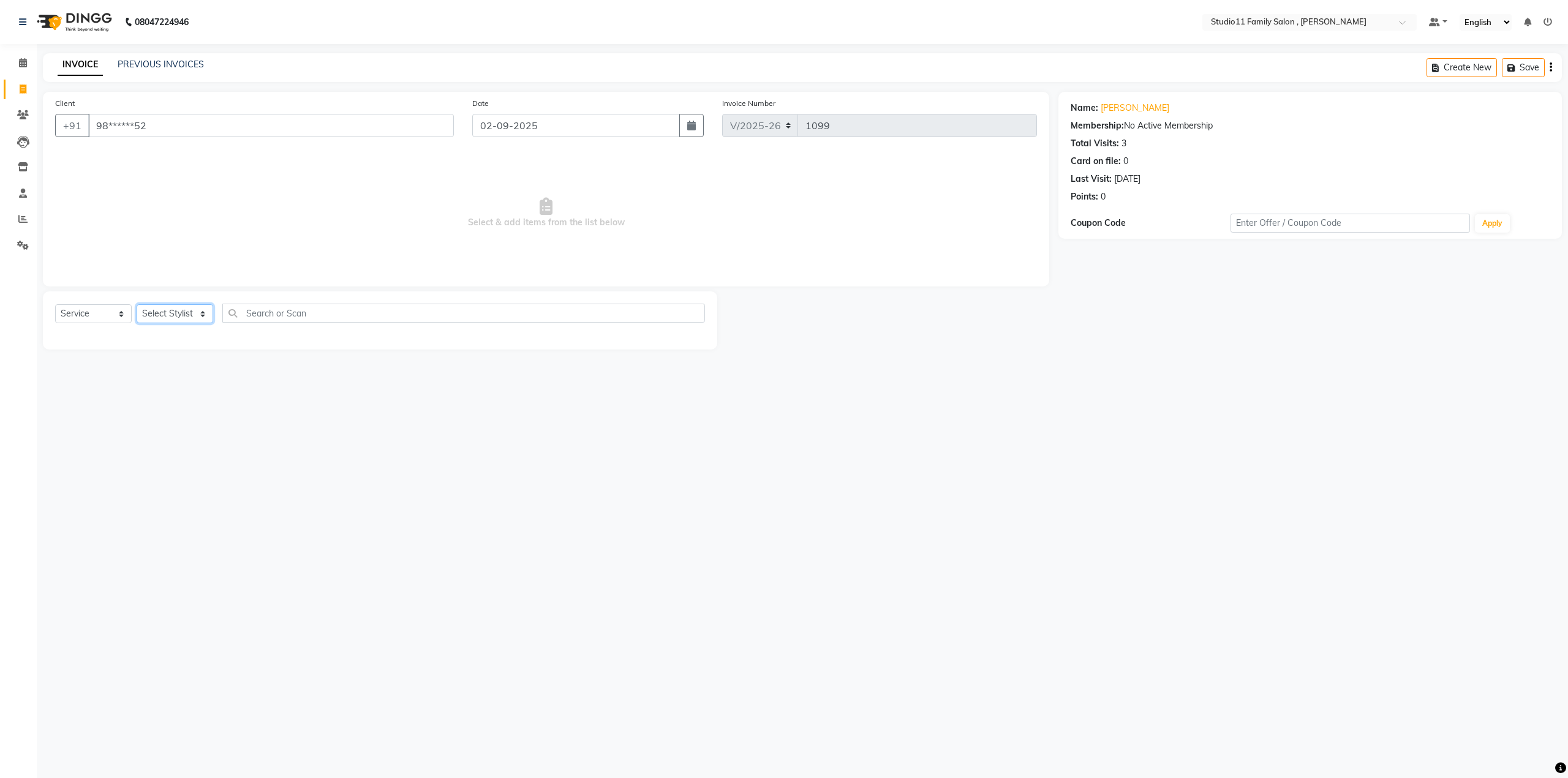
click at [201, 315] on select "Select Stylist [PERSON_NAME] Neha [PERSON_NAME] Preet [PERSON_NAME] [PERSON_NAM…" at bounding box center [174, 314] width 76 height 19
select select "85212"
click at [137, 304] on select "Select Stylist [PERSON_NAME] Neha [PERSON_NAME] Preet [PERSON_NAME] [PERSON_NAM…" at bounding box center [174, 314] width 76 height 19
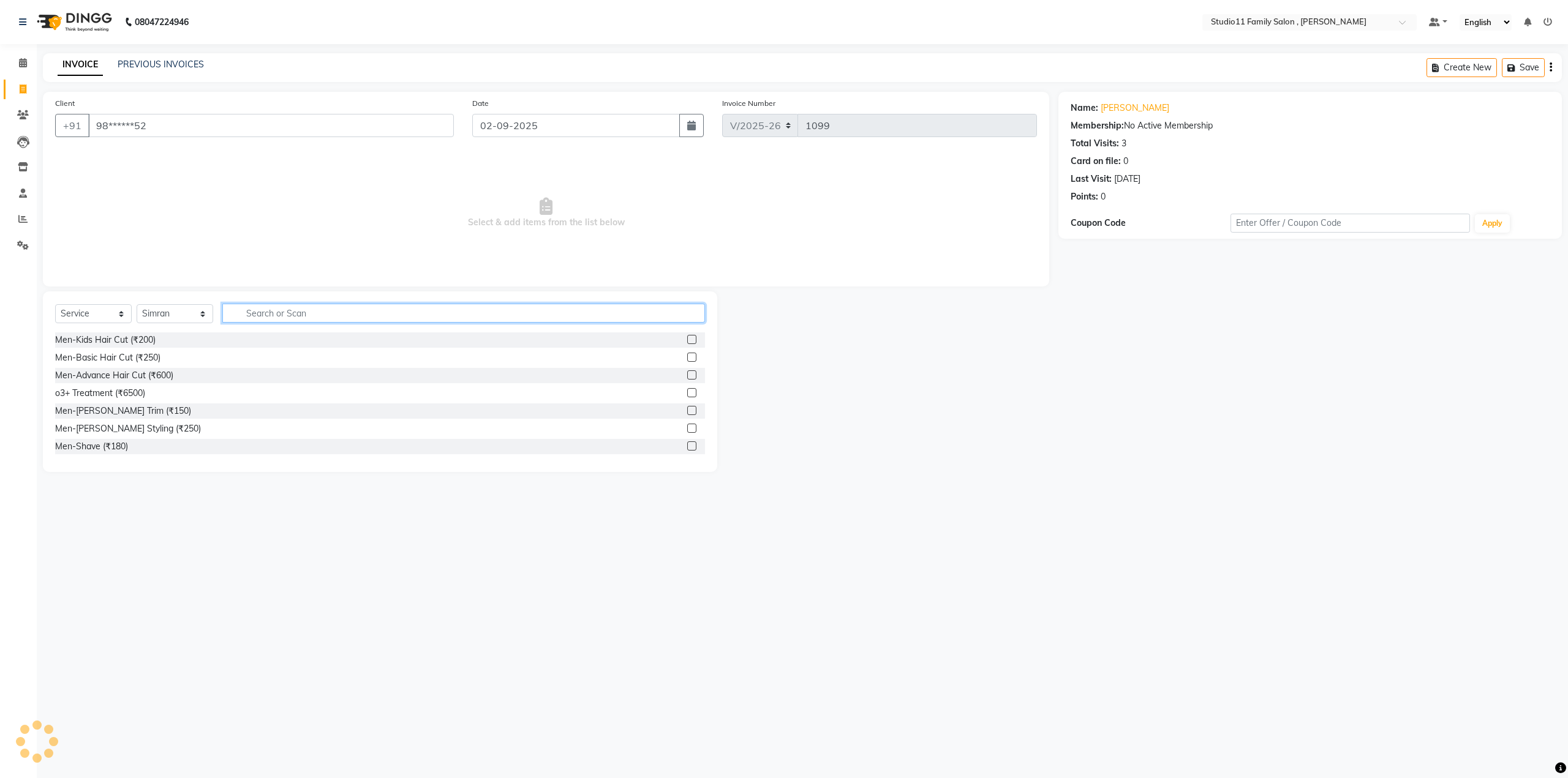
click at [307, 303] on input "text" at bounding box center [463, 313] width 483 height 19
type input "facia"
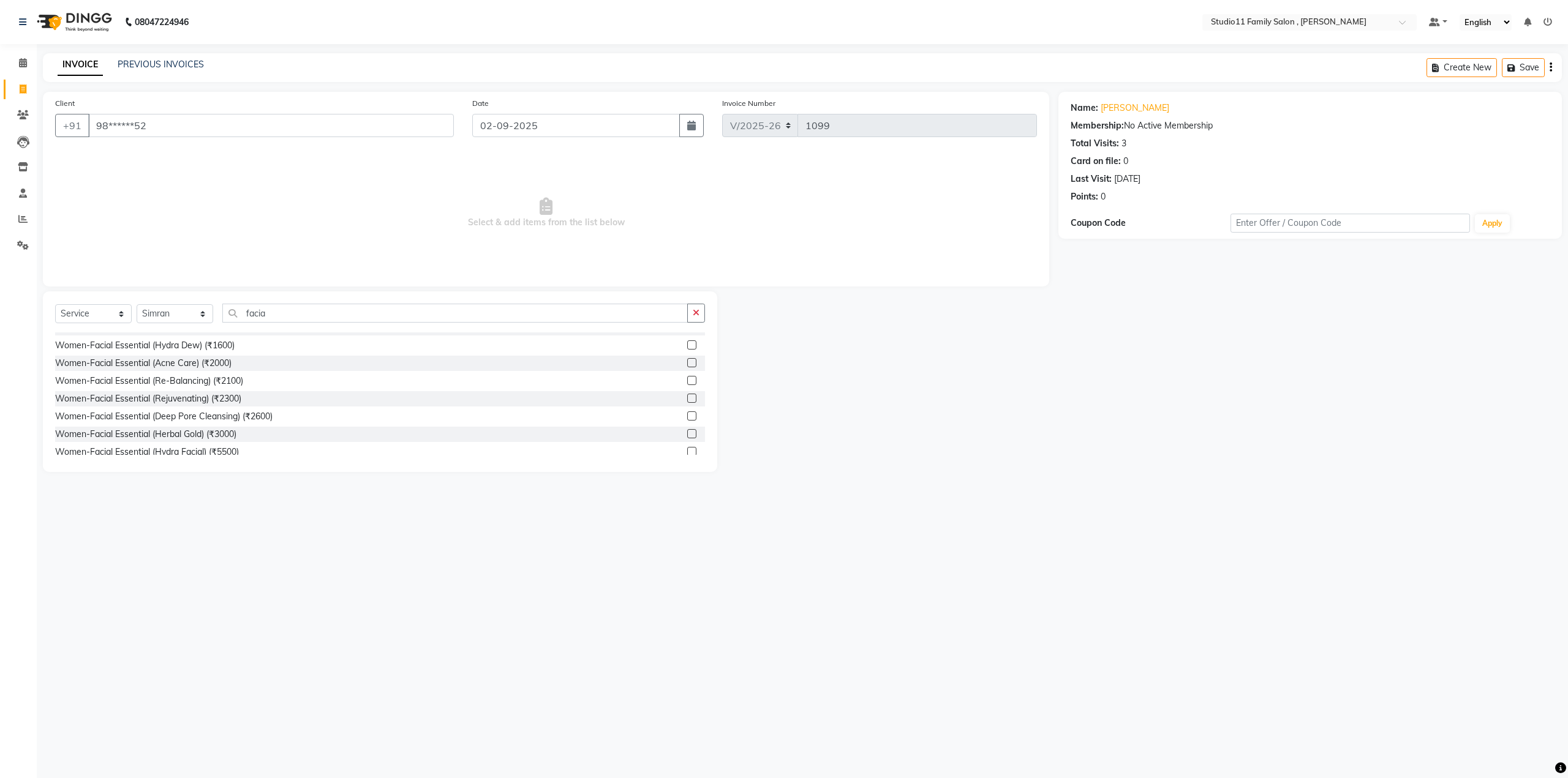
click at [687, 432] on label at bounding box center [692, 434] width 10 height 10
click at [687, 432] on input "checkbox" at bounding box center [691, 434] width 8 height 8
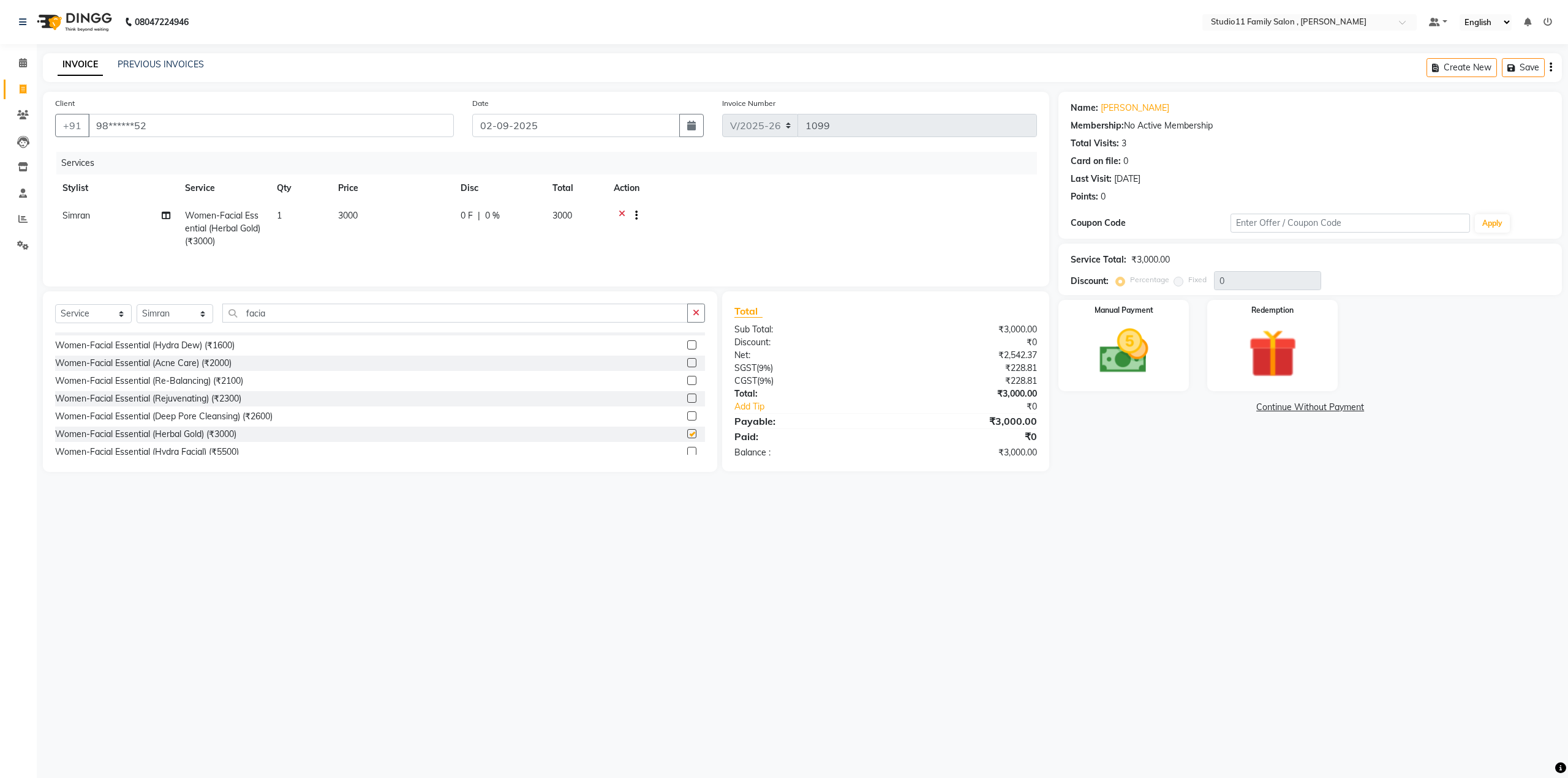
checkbox input "false"
click at [204, 317] on select "Select Stylist [PERSON_NAME] Neha [PERSON_NAME] Preet [PERSON_NAME] [PERSON_NAM…" at bounding box center [174, 314] width 76 height 19
select select "82244"
click at [137, 304] on select "Select Stylist [PERSON_NAME] Neha [PERSON_NAME] Preet [PERSON_NAME] [PERSON_NAM…" at bounding box center [174, 314] width 76 height 19
click at [301, 310] on input "facia" at bounding box center [455, 313] width 465 height 19
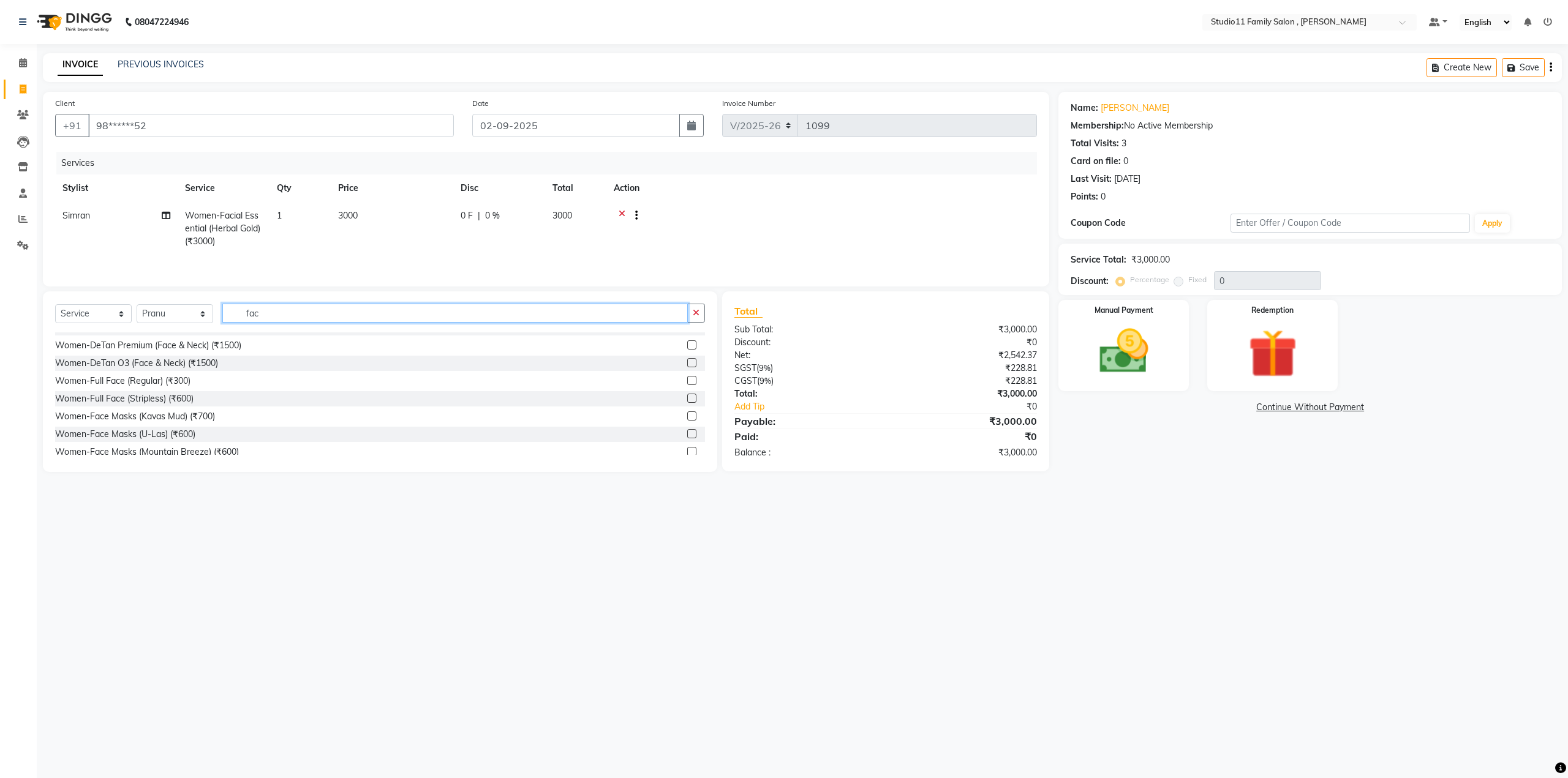
scroll to position [634, 0]
type input "f"
type input "pedi"
click at [687, 426] on label at bounding box center [692, 428] width 10 height 10
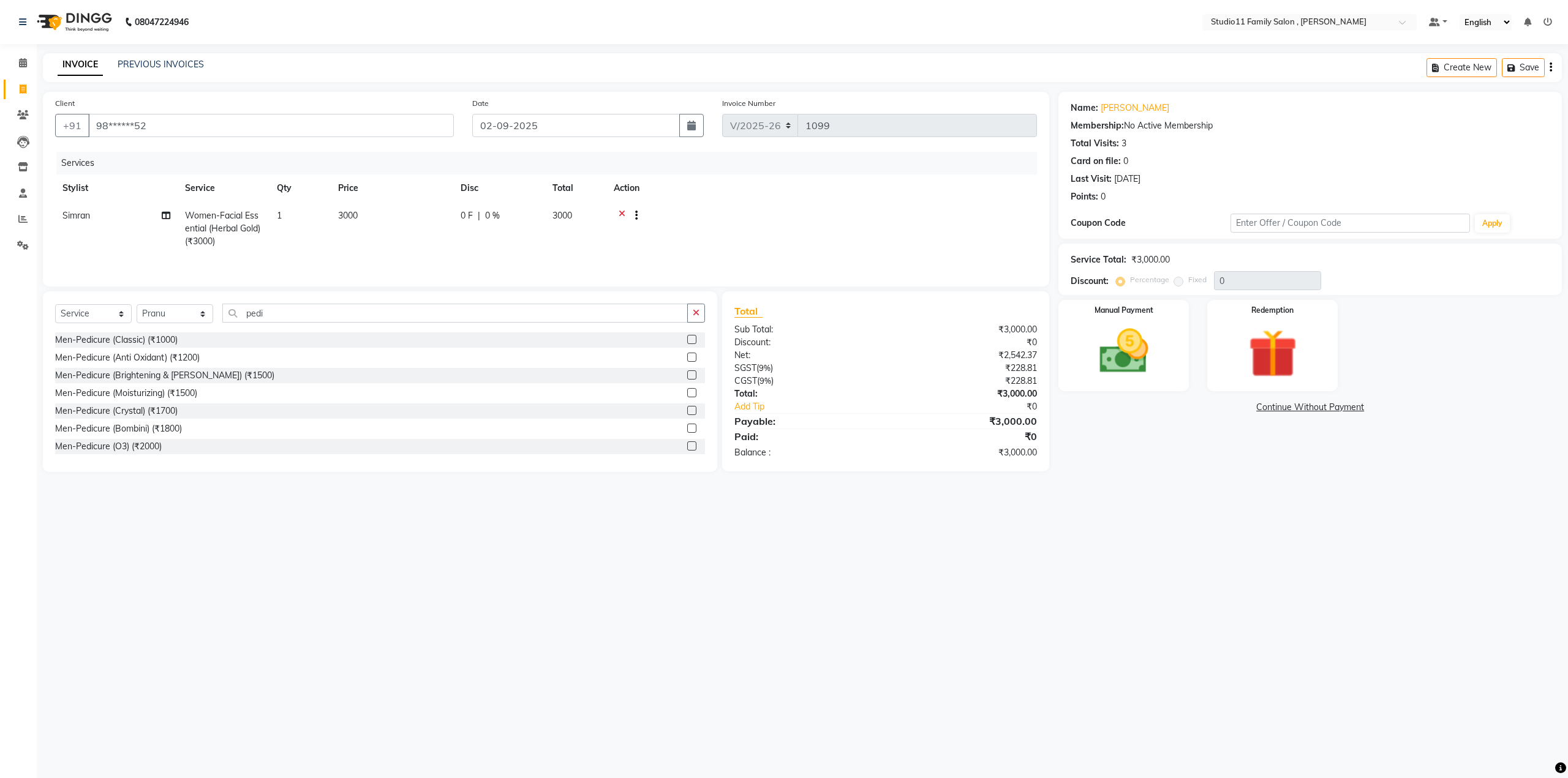
click at [687, 426] on input "checkbox" at bounding box center [691, 428] width 8 height 8
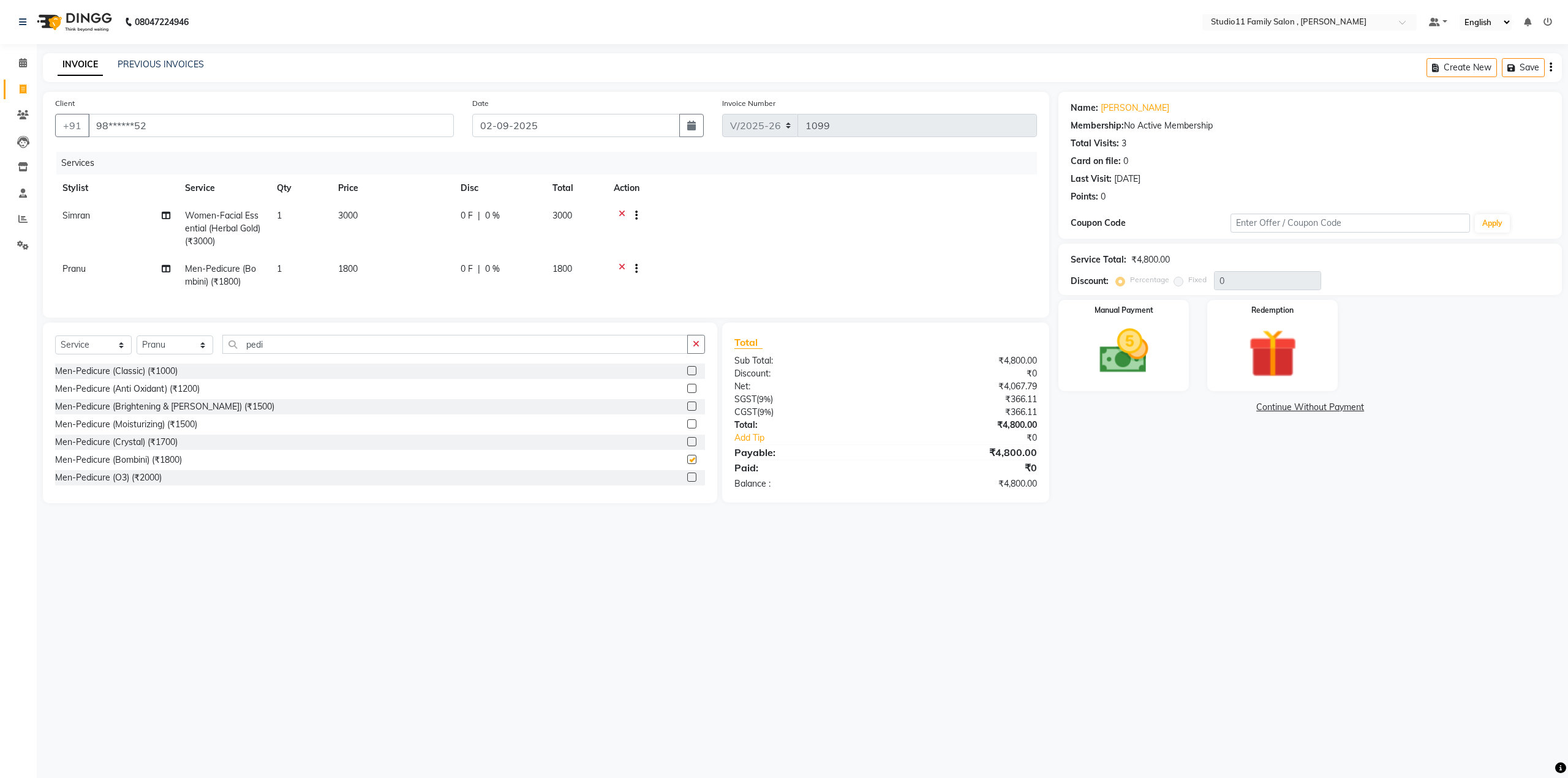
checkbox input "false"
click at [301, 352] on input "pedi" at bounding box center [455, 345] width 465 height 19
type input "p"
click at [201, 354] on select "Select Stylist [PERSON_NAME] Neha [PERSON_NAME] Preet [PERSON_NAME] [PERSON_NAM…" at bounding box center [174, 345] width 76 height 19
select select "85212"
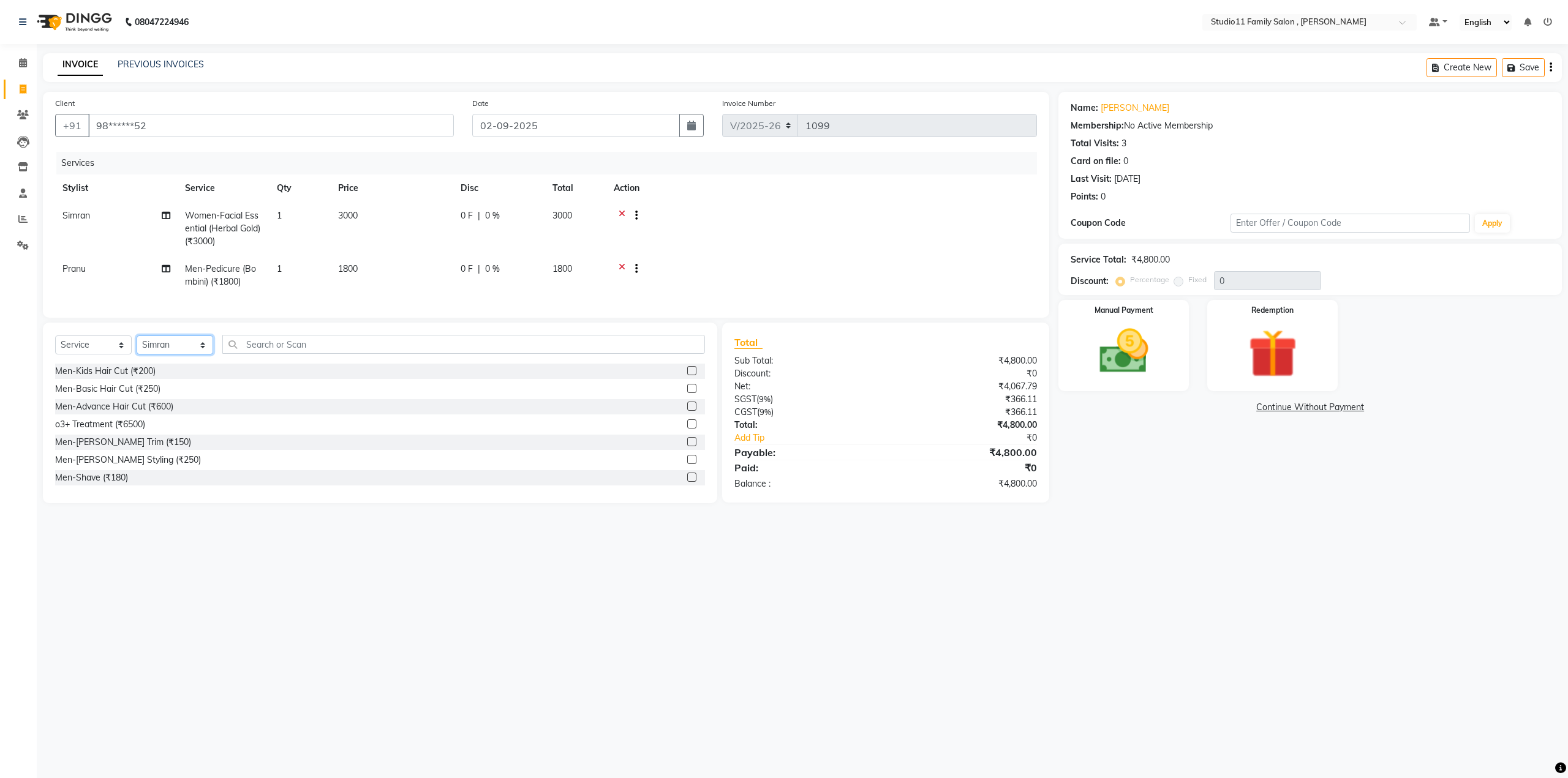
click at [137, 345] on select "Select Stylist [PERSON_NAME] Neha [PERSON_NAME] Preet [PERSON_NAME] [PERSON_NAM…" at bounding box center [174, 345] width 76 height 19
click at [324, 349] on input "text" at bounding box center [463, 345] width 483 height 19
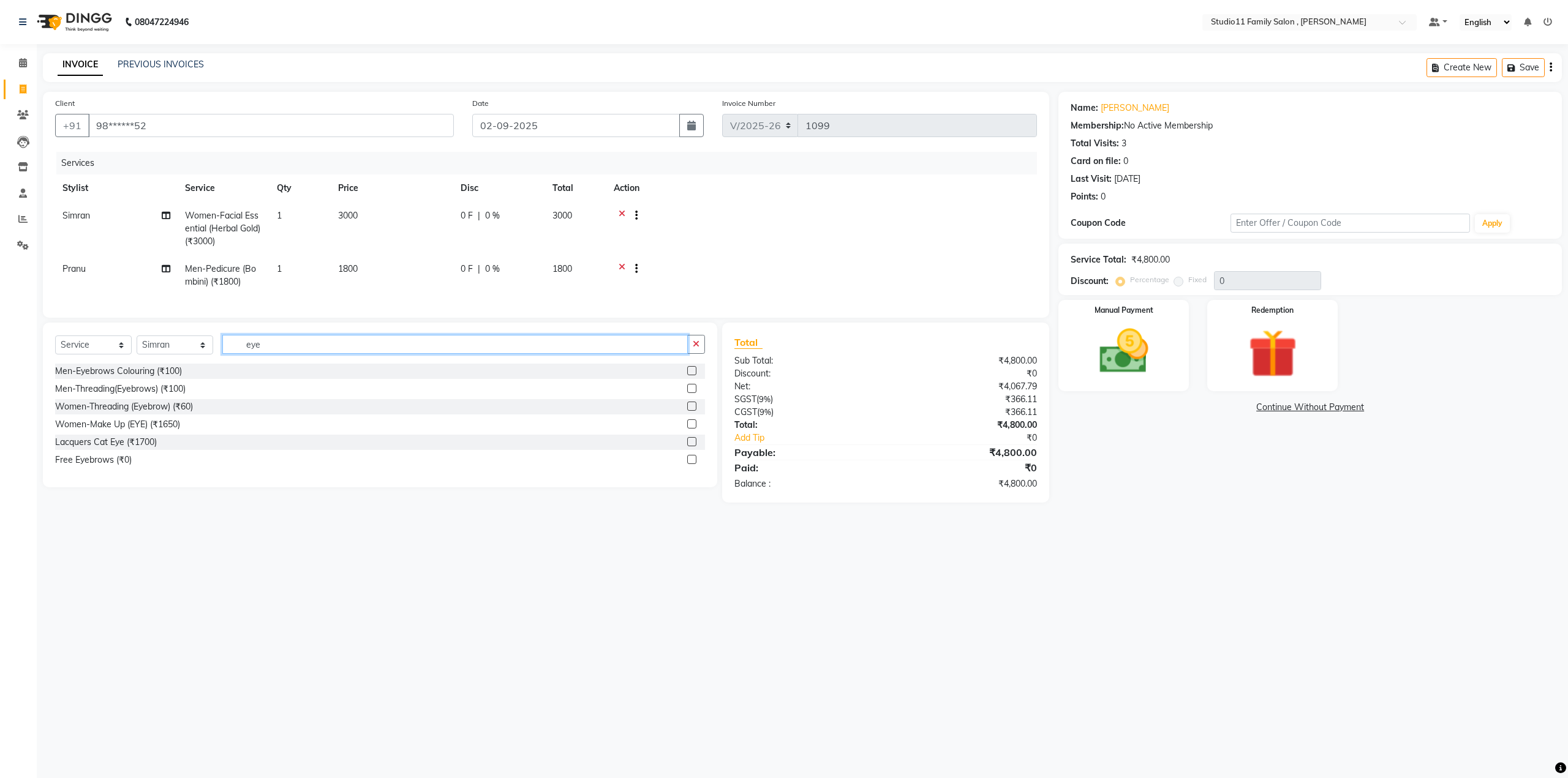
type input "eye"
click at [692, 411] on label at bounding box center [692, 406] width 10 height 10
click at [692, 411] on input "checkbox" at bounding box center [691, 406] width 8 height 8
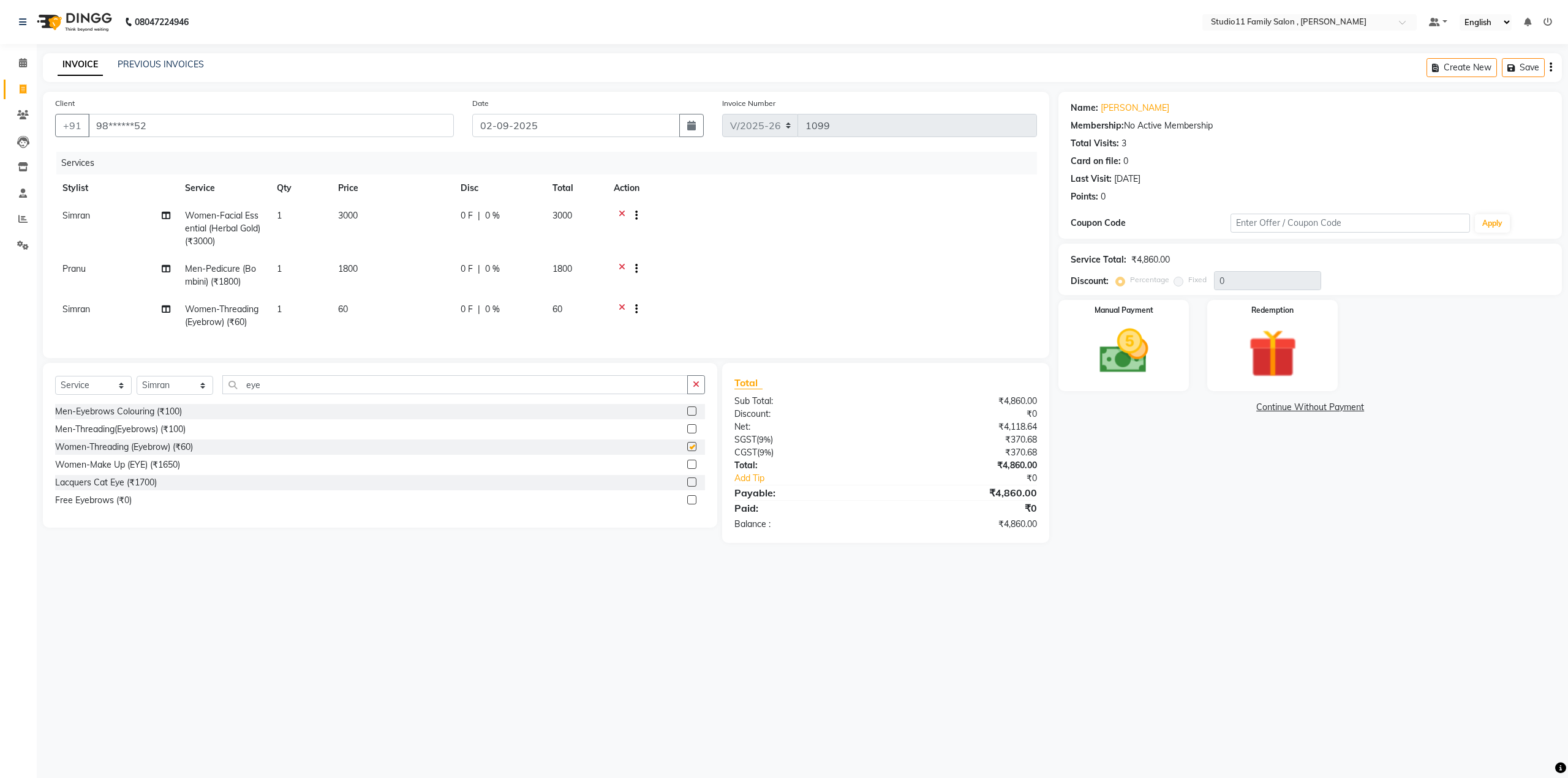
checkbox input "false"
click at [306, 391] on input "eye" at bounding box center [455, 385] width 465 height 19
click at [1546, 24] on icon at bounding box center [1547, 21] width 9 height 9
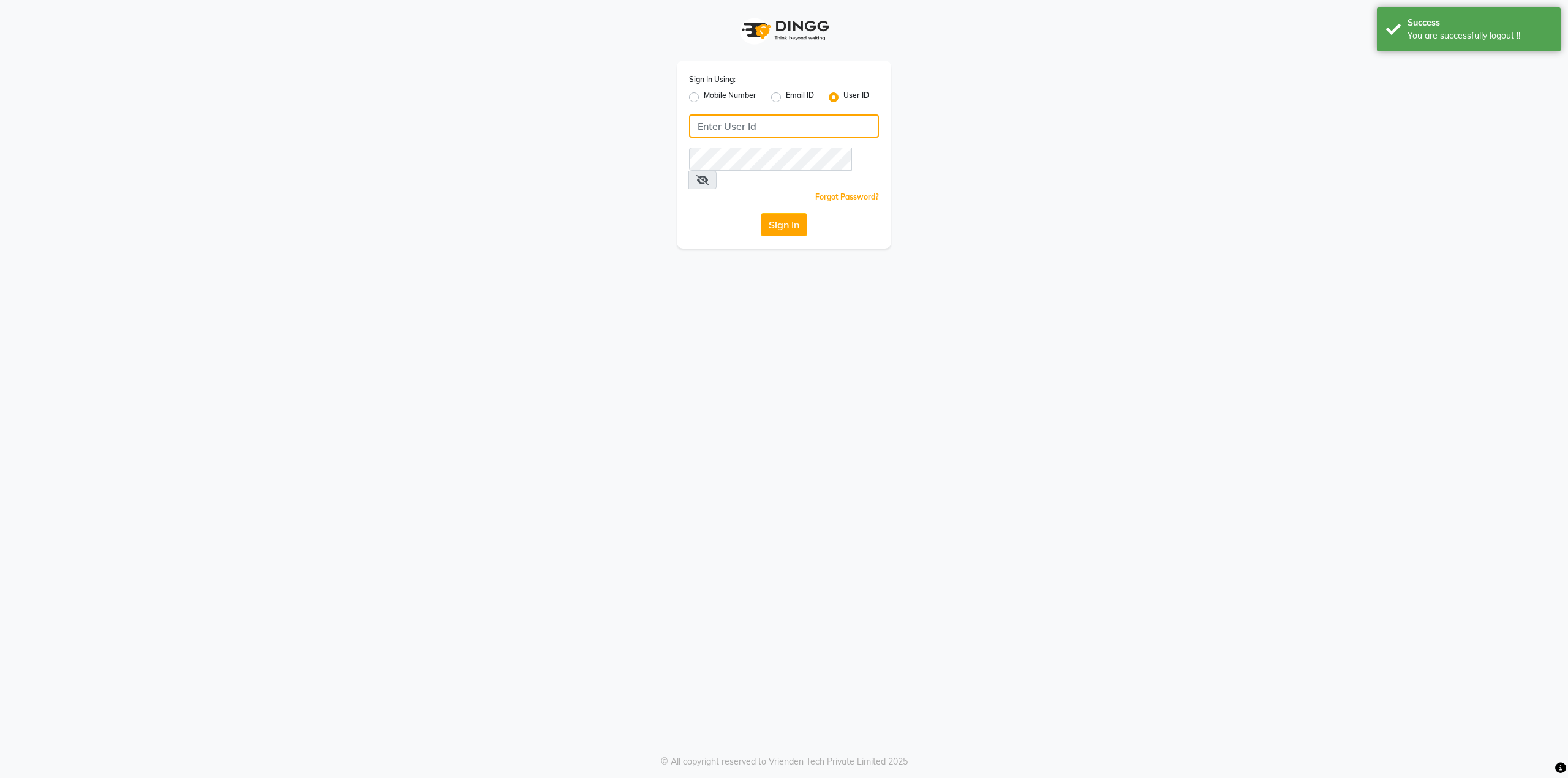
type input "9536798067"
click at [703, 98] on label "Mobile Number" at bounding box center [729, 96] width 53 height 14
click at [703, 98] on input "Mobile Number" at bounding box center [707, 93] width 8 height 8
radio input "true"
radio input "false"
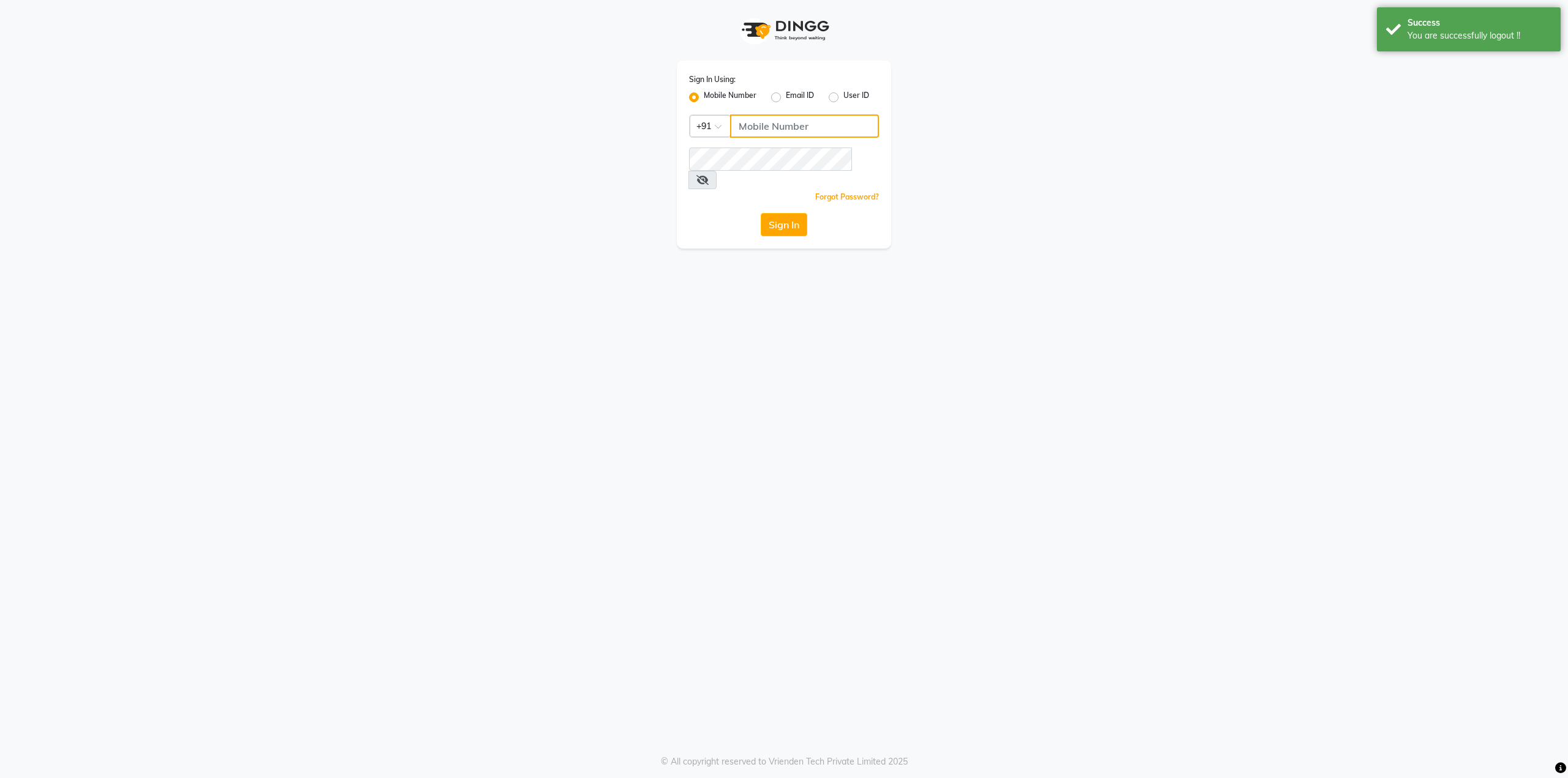
click at [786, 132] on input "Username" at bounding box center [804, 126] width 148 height 23
click at [762, 125] on input "949021622" at bounding box center [804, 126] width 148 height 23
type input "9490021622"
click at [671, 276] on div "Sign In Using: Mobile Number Email ID User ID Country Code × [PHONE_NUMBER] Rem…" at bounding box center [784, 389] width 1568 height 778
click at [797, 215] on button "Sign In" at bounding box center [784, 224] width 46 height 23
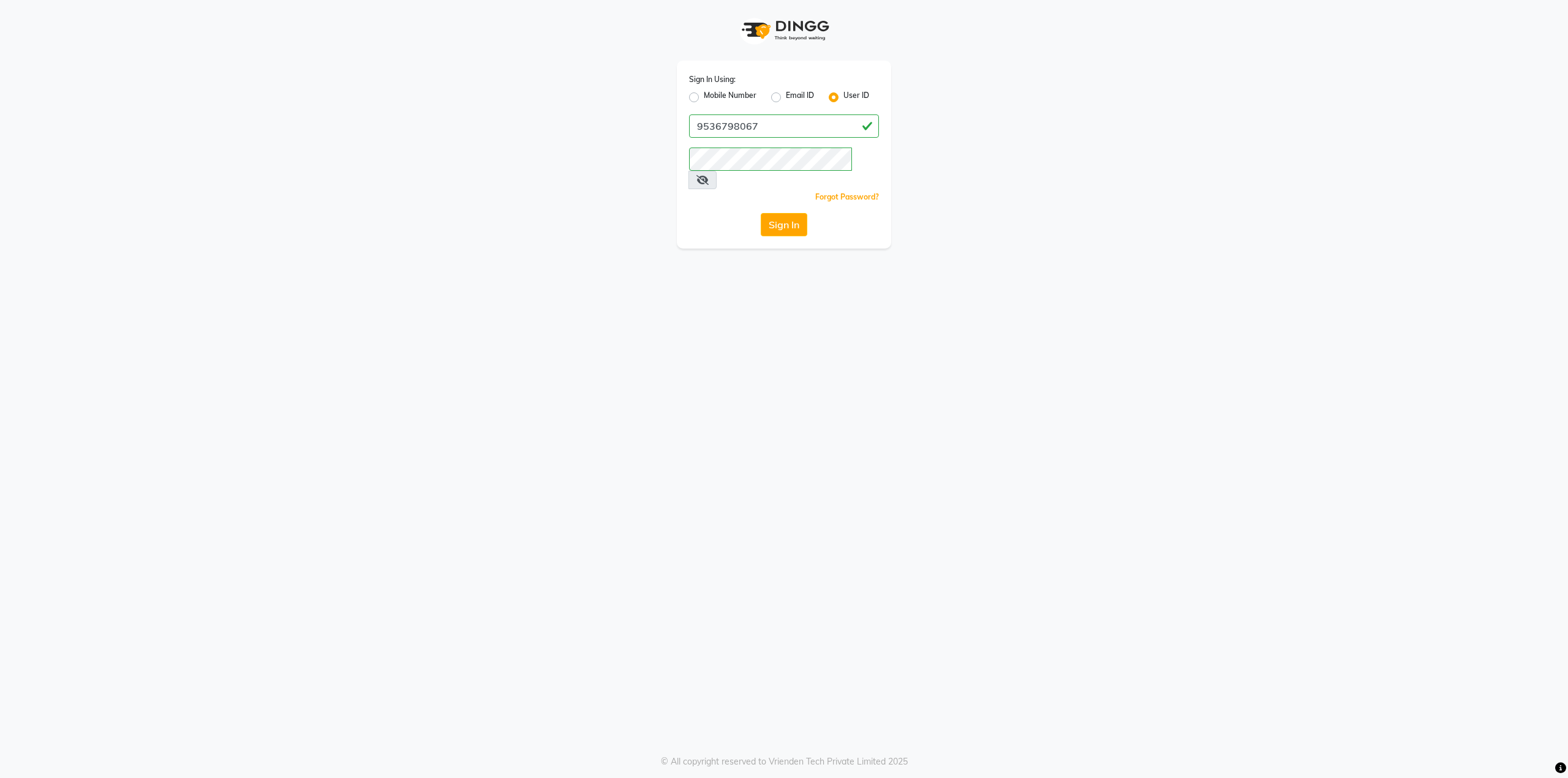
click at [700, 98] on div "Mobile Number" at bounding box center [722, 96] width 67 height 14
click at [703, 97] on label "Mobile Number" at bounding box center [729, 96] width 53 height 14
click at [703, 97] on input "Mobile Number" at bounding box center [707, 93] width 8 height 8
radio input "true"
radio input "false"
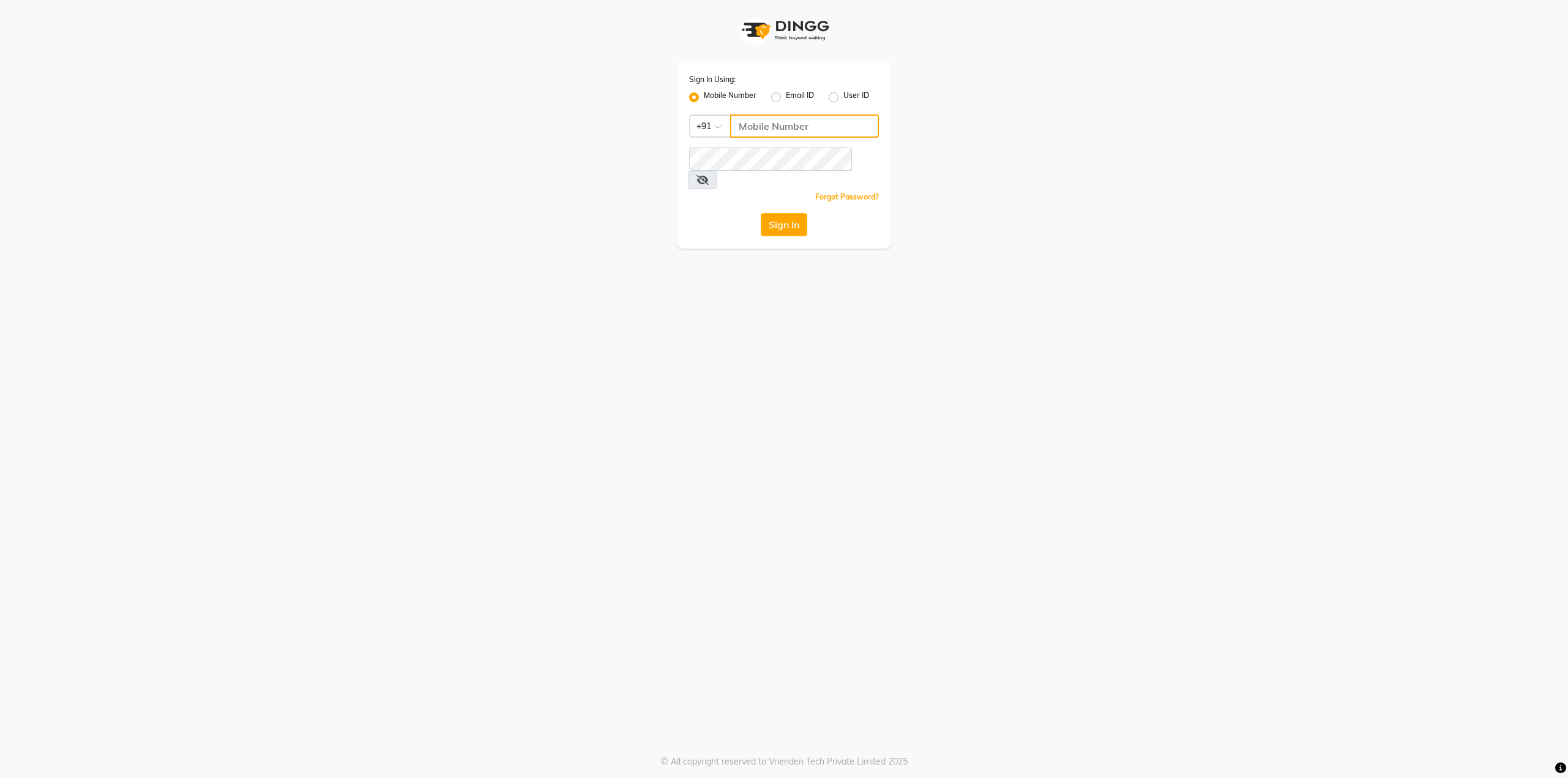
click at [769, 127] on input "Username" at bounding box center [804, 126] width 148 height 23
type input "8309762273"
click at [649, 264] on div "Sign In Using: Mobile Number Email ID User ID Country Code × +91 8309762273 Rem…" at bounding box center [784, 389] width 1568 height 778
click at [781, 213] on button "Sign In" at bounding box center [784, 224] width 46 height 23
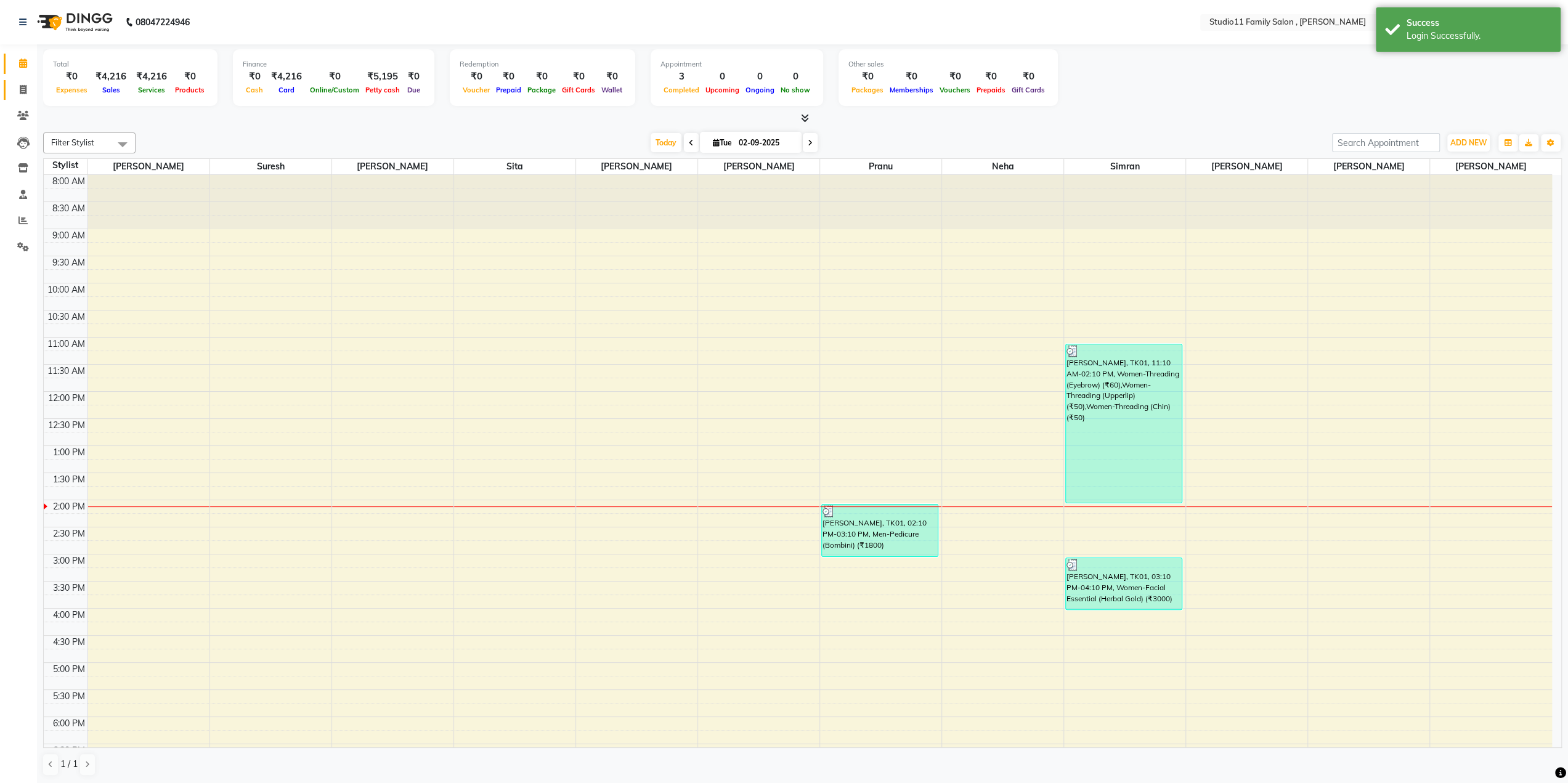
click at [21, 81] on link "Invoice" at bounding box center [18, 90] width 30 height 20
select select "7303"
select select "service"
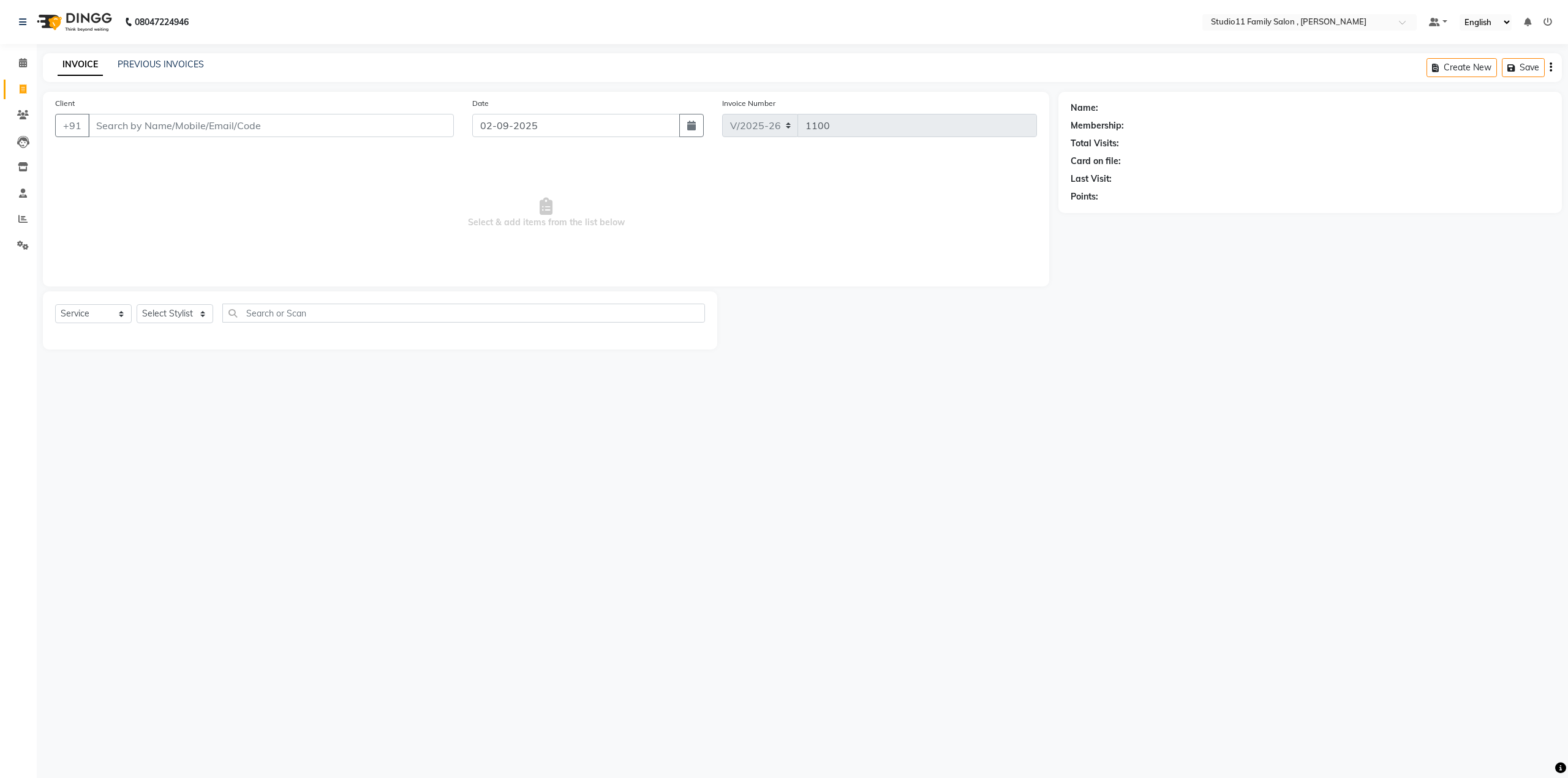
click at [123, 186] on span "Select & add items from the list below" at bounding box center [545, 213] width 981 height 122
